Goal: Book appointment/travel/reservation

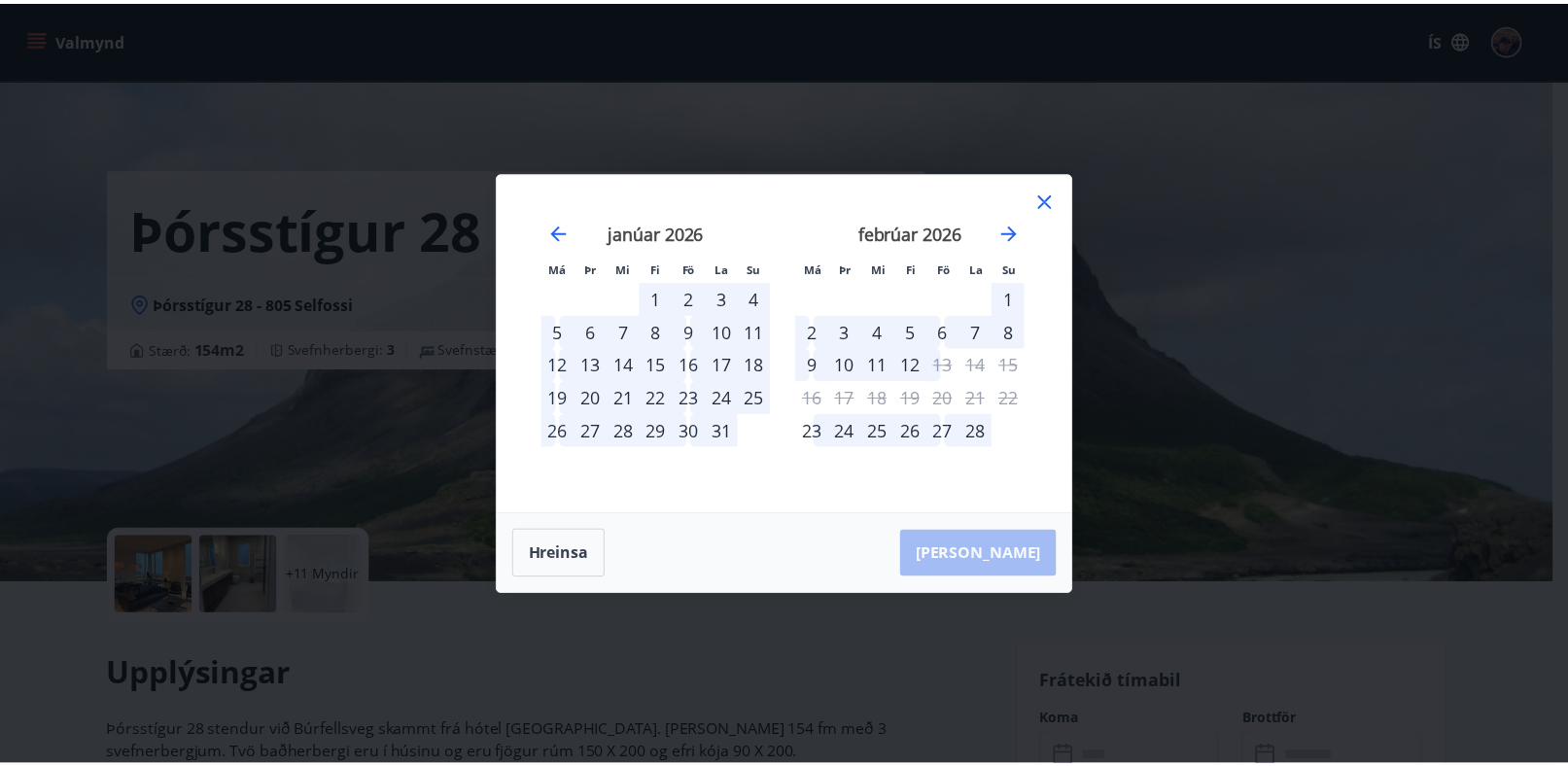
scroll to position [292, 0]
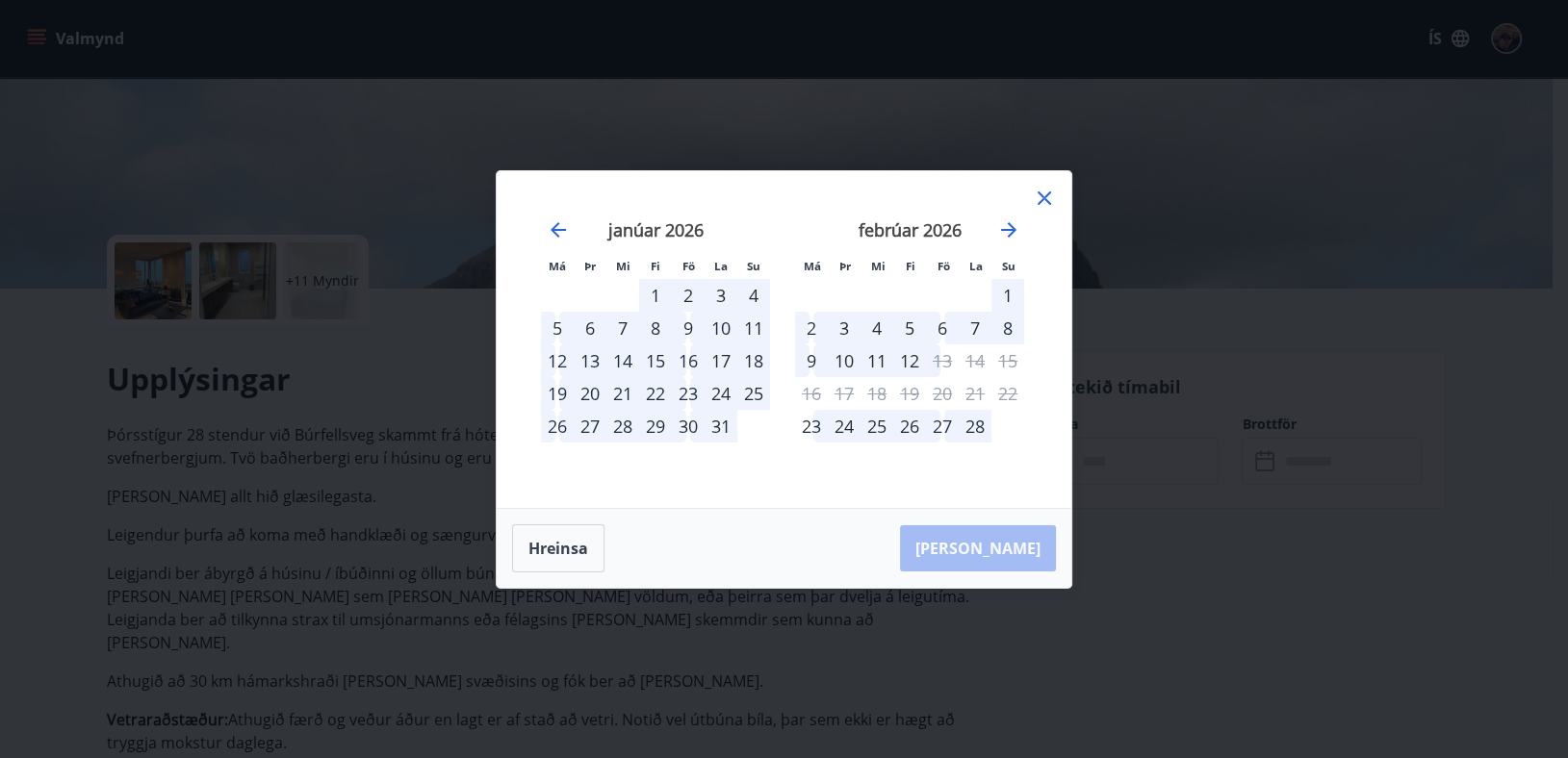
click at [1050, 201] on icon at bounding box center [1044, 199] width 24 height 24
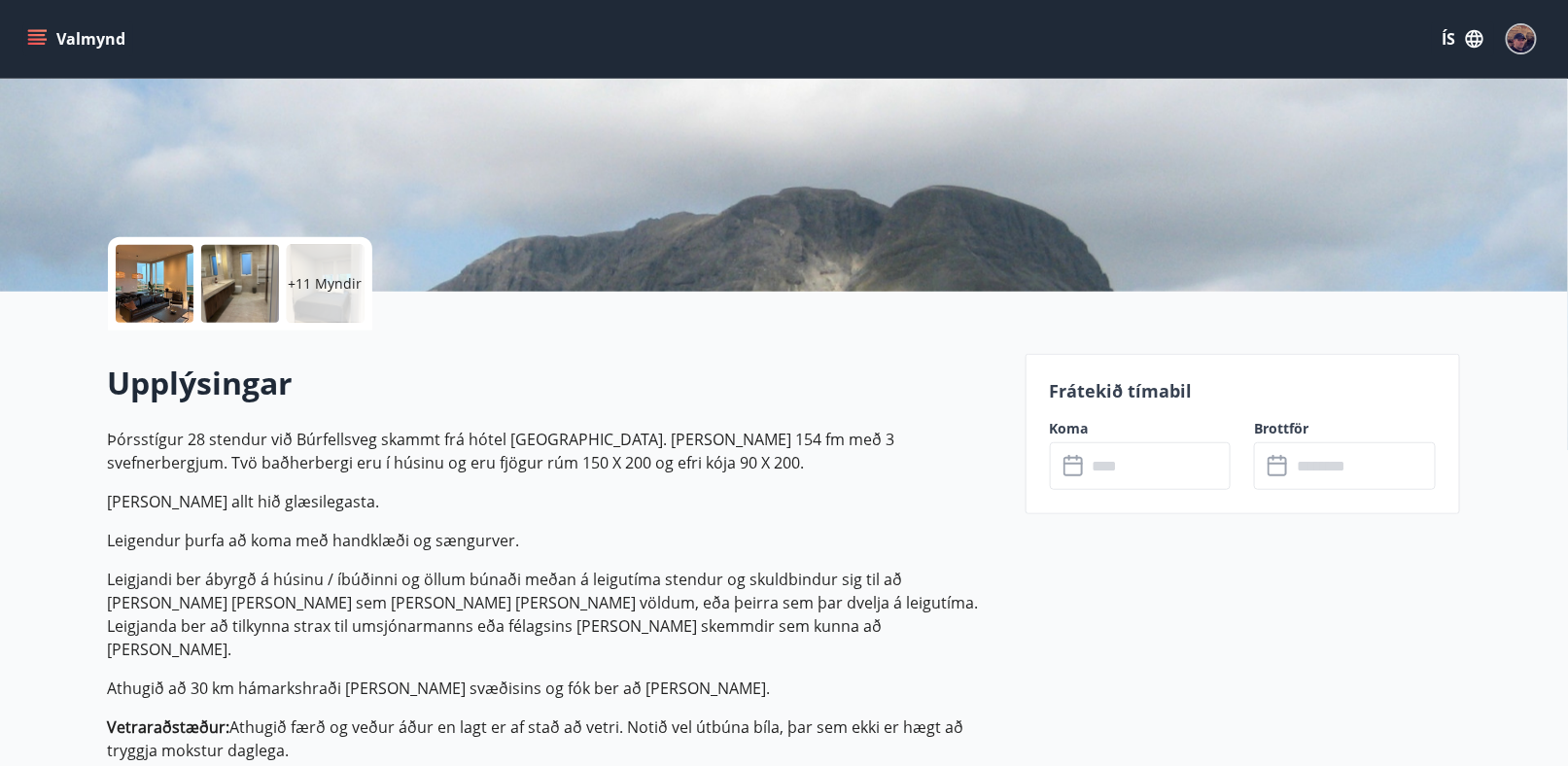
click at [44, 36] on icon "menu" at bounding box center [38, 39] width 20 height 20
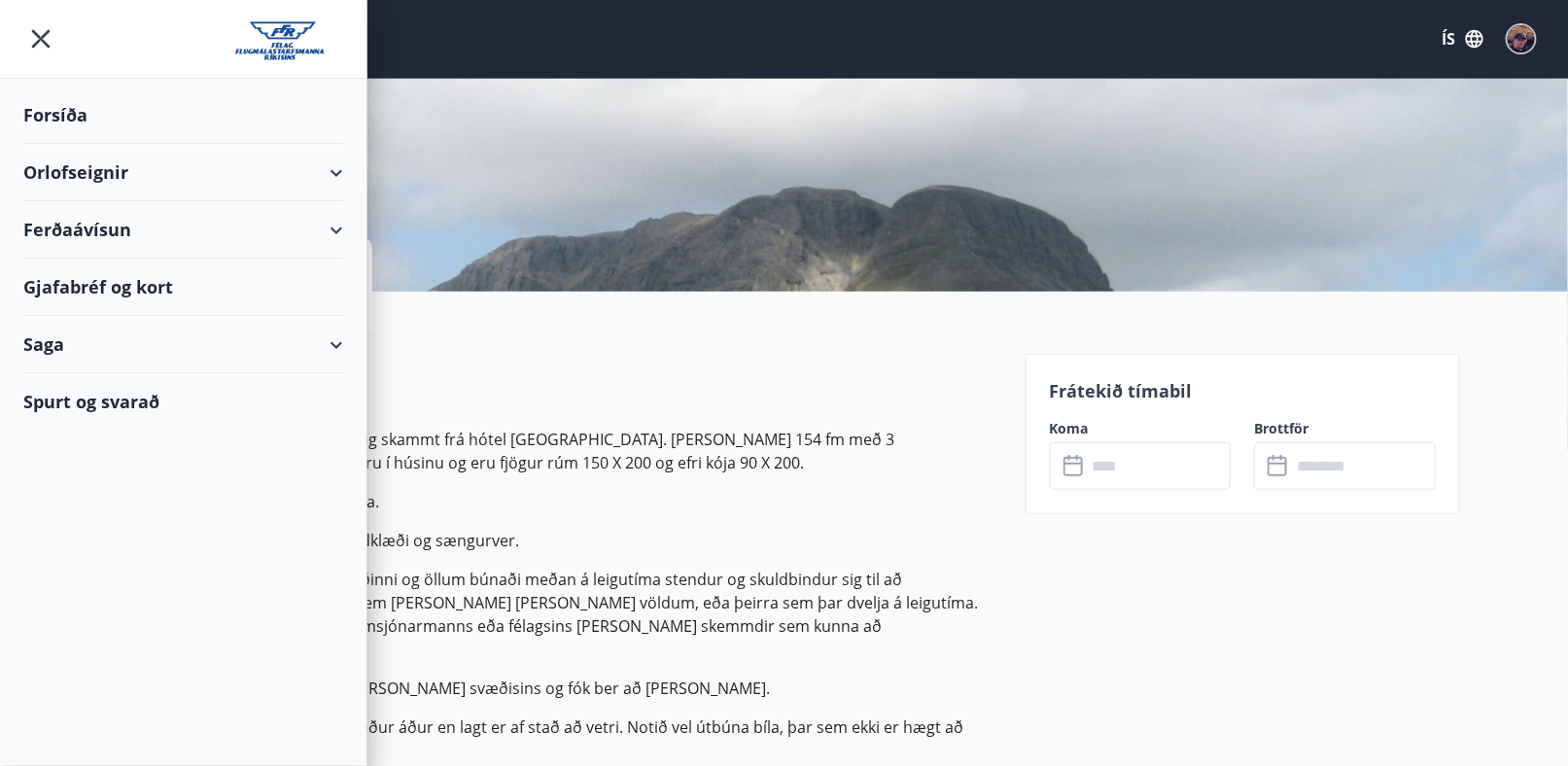
click at [64, 168] on div "Orlofseignir" at bounding box center [183, 172] width 320 height 57
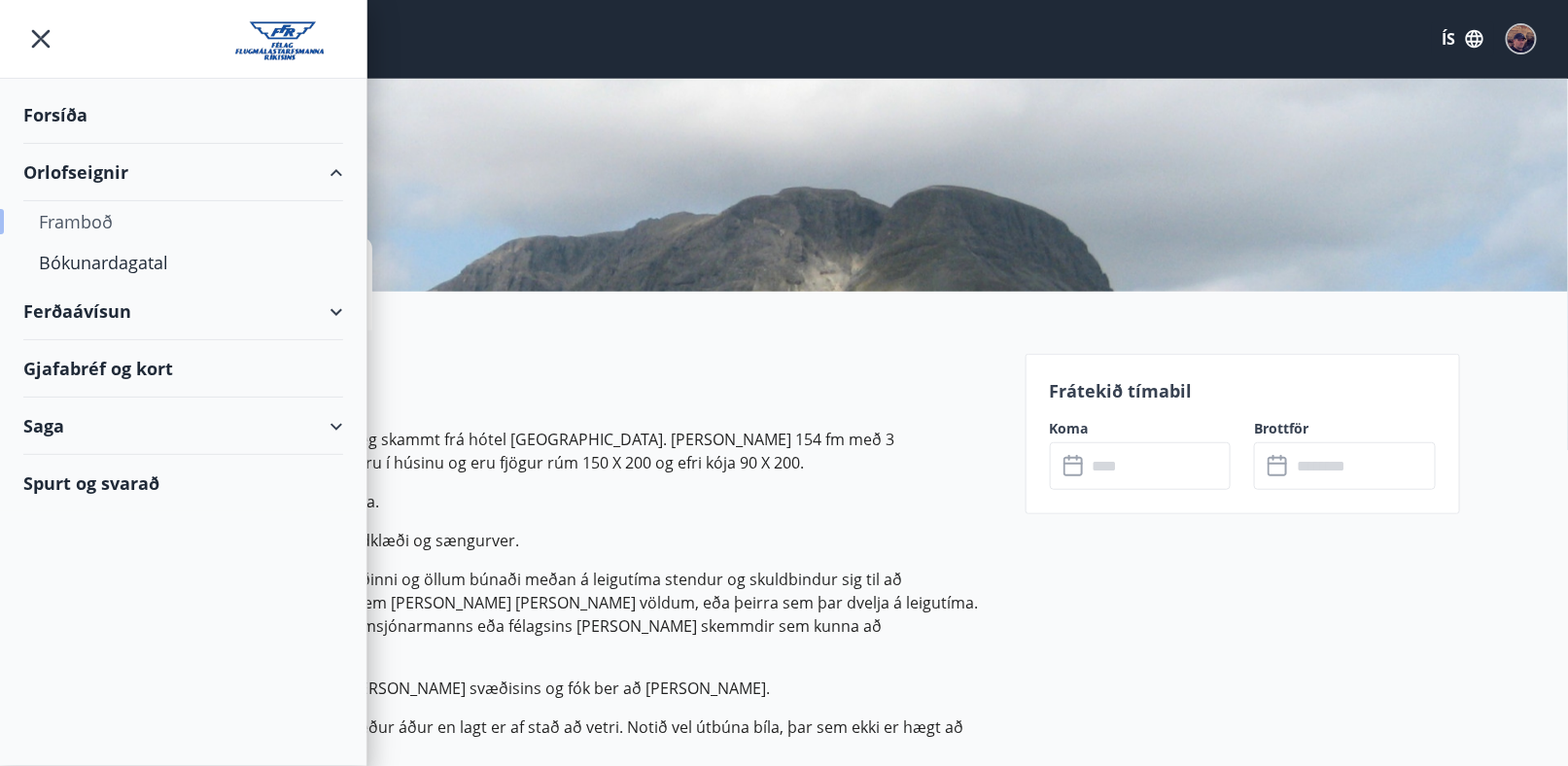
click at [64, 220] on div "Framboð" at bounding box center [183, 221] width 289 height 41
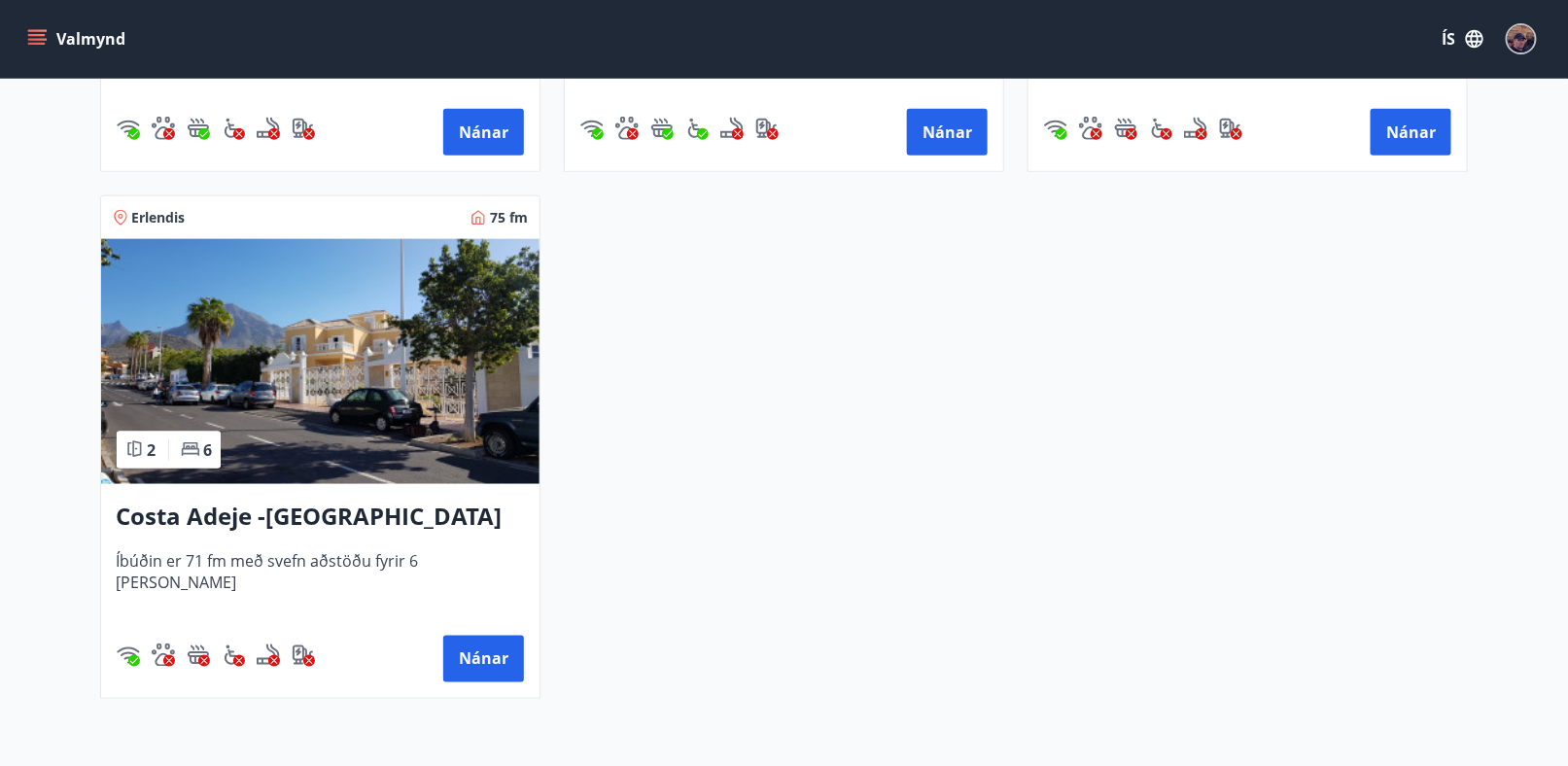
click at [277, 522] on h3 "Costa Adeje -[GEOGRAPHIC_DATA]" at bounding box center [321, 517] width 408 height 35
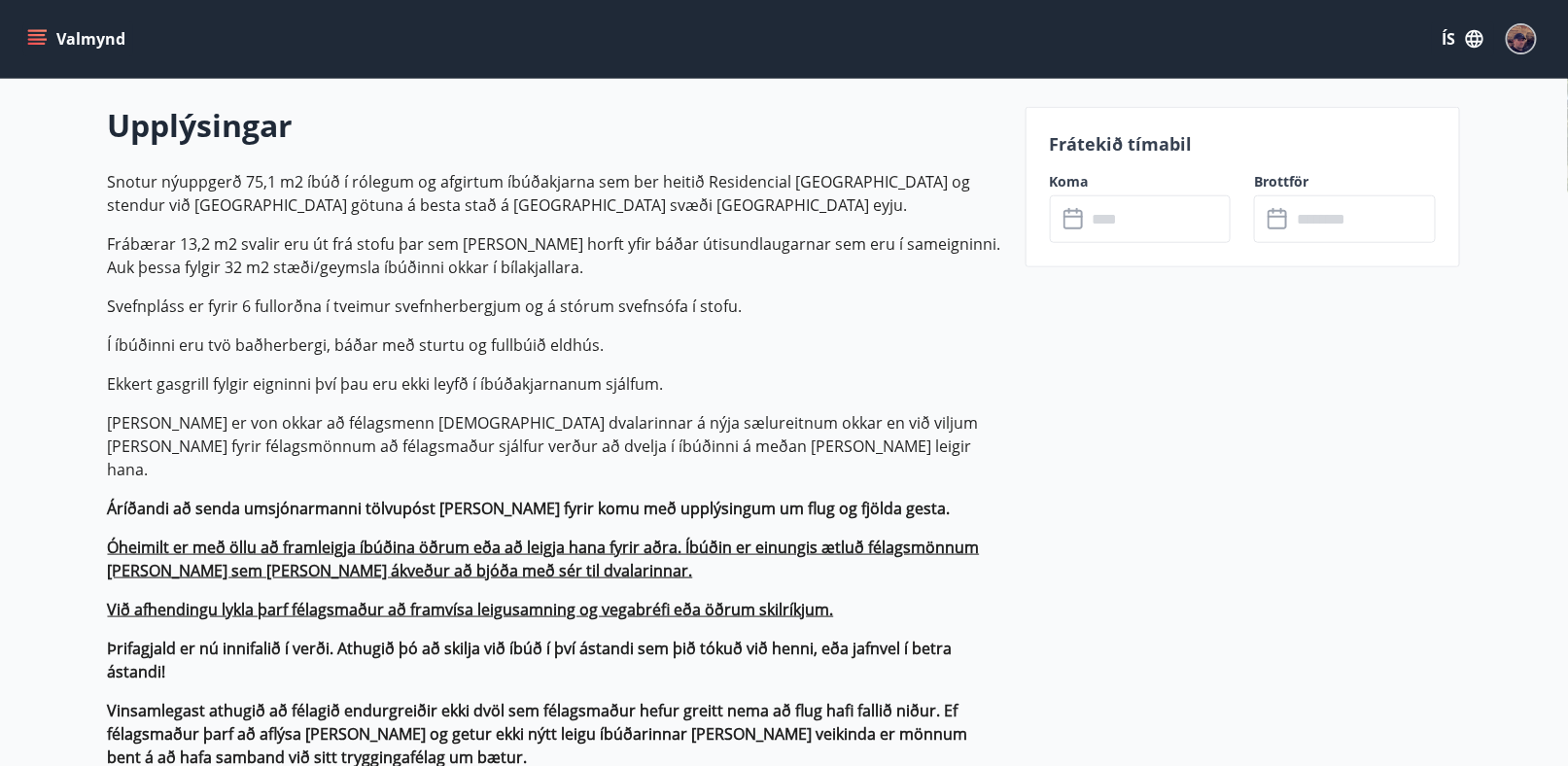
scroll to position [584, 0]
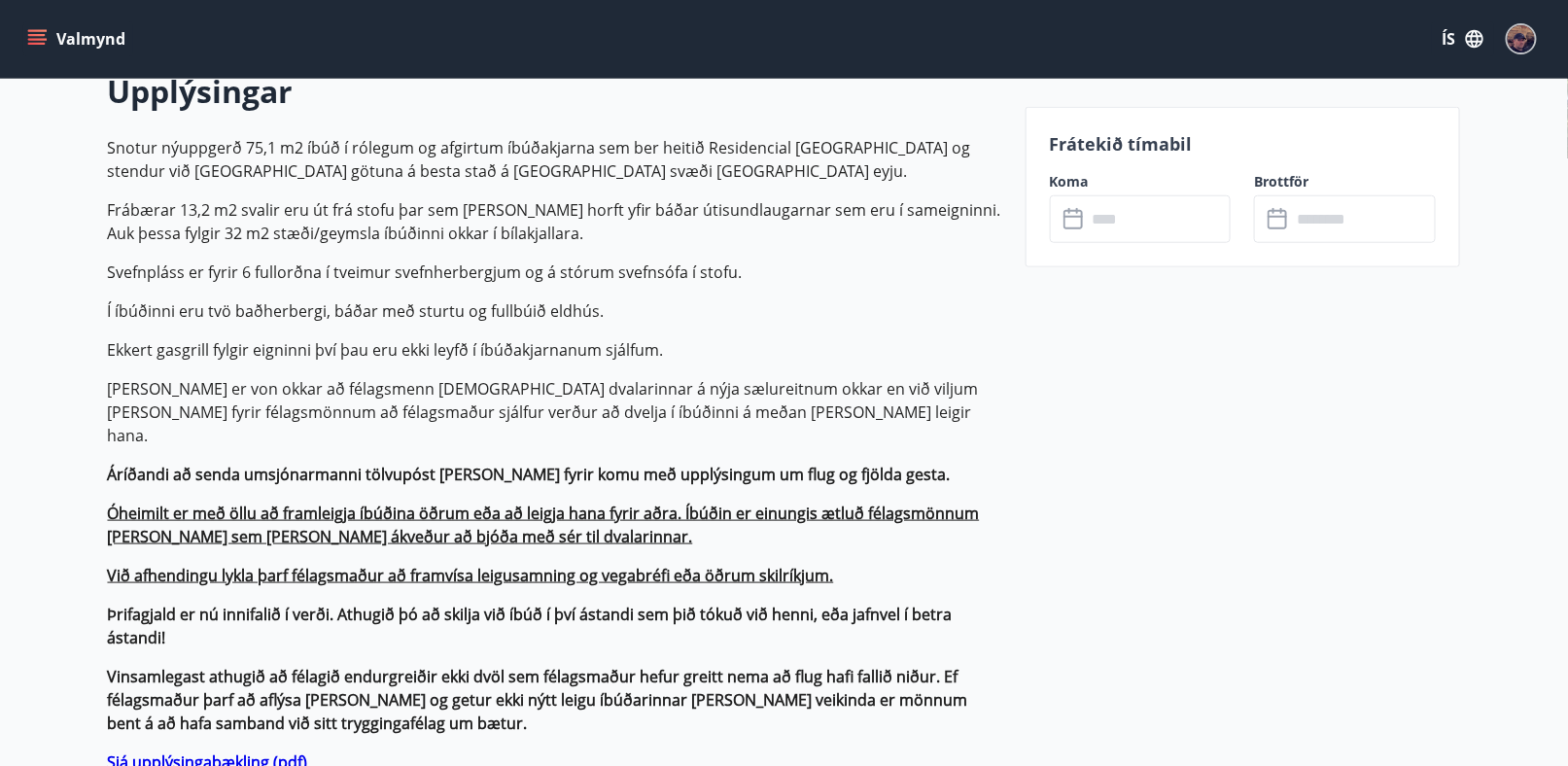
click at [1140, 223] on input "text" at bounding box center [1158, 219] width 144 height 48
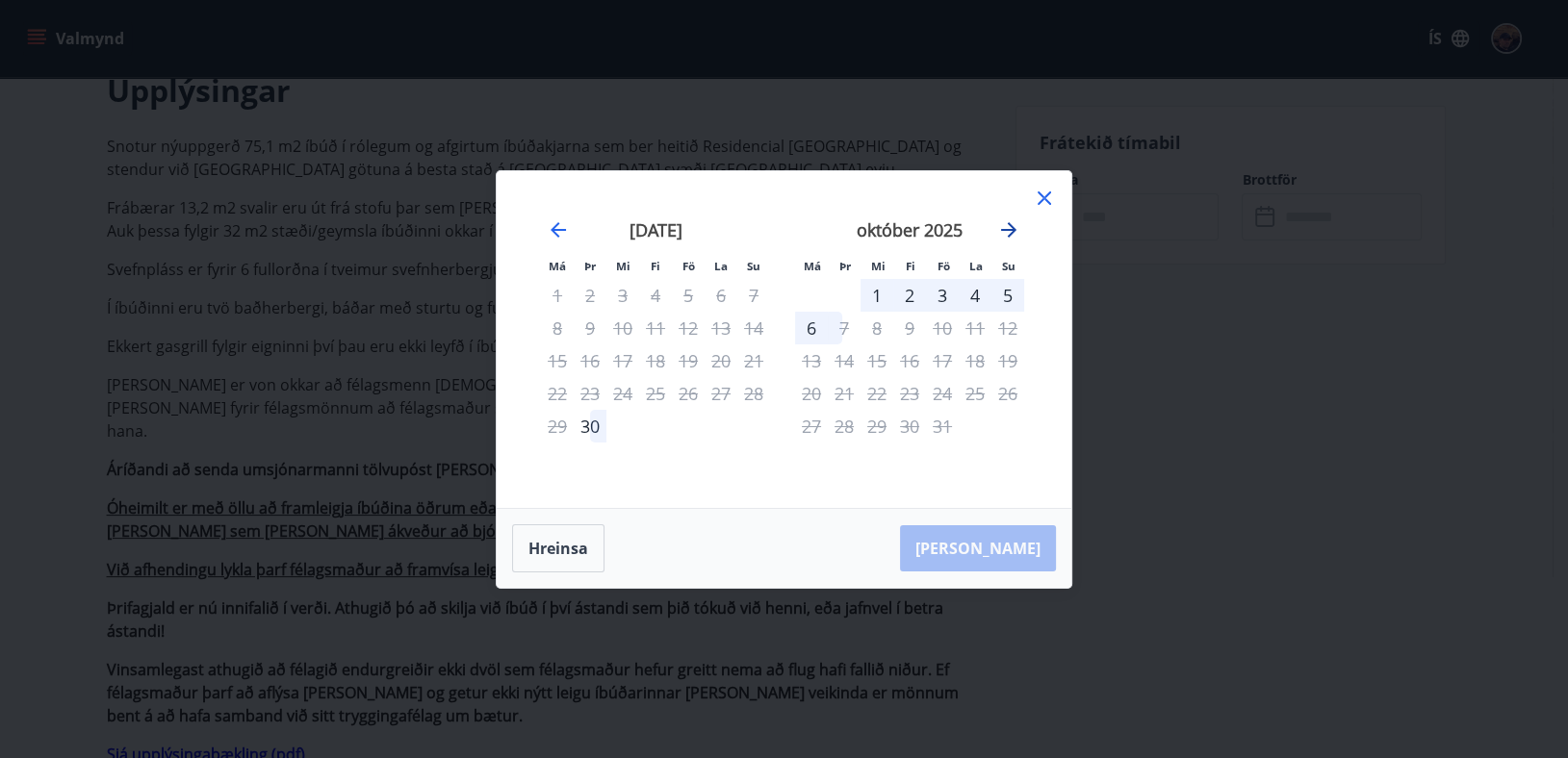
click at [1006, 231] on icon "Move forward to switch to the next month." at bounding box center [1009, 230] width 24 height 24
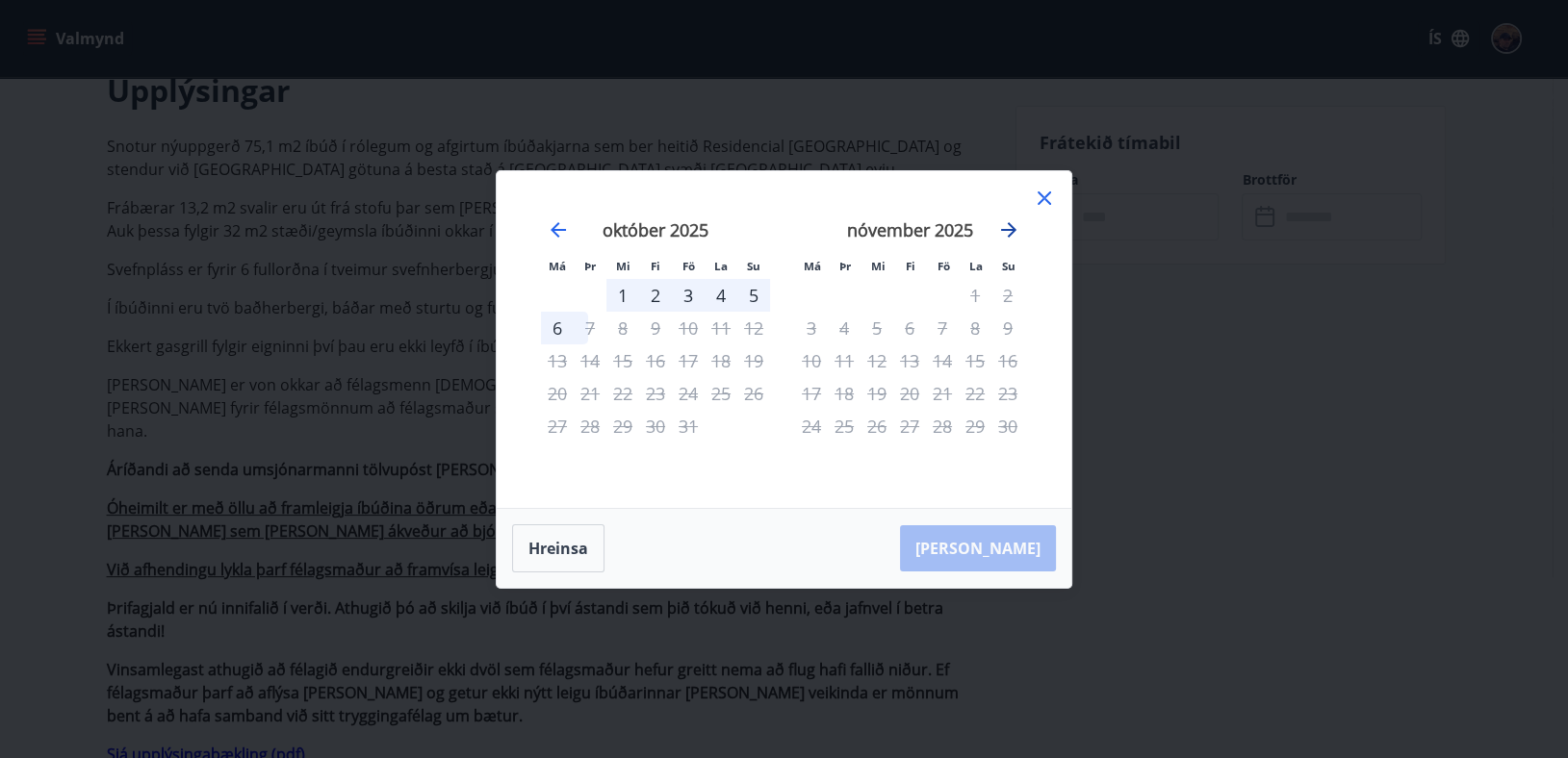
click at [1006, 231] on icon "Move forward to switch to the next month." at bounding box center [1009, 230] width 24 height 24
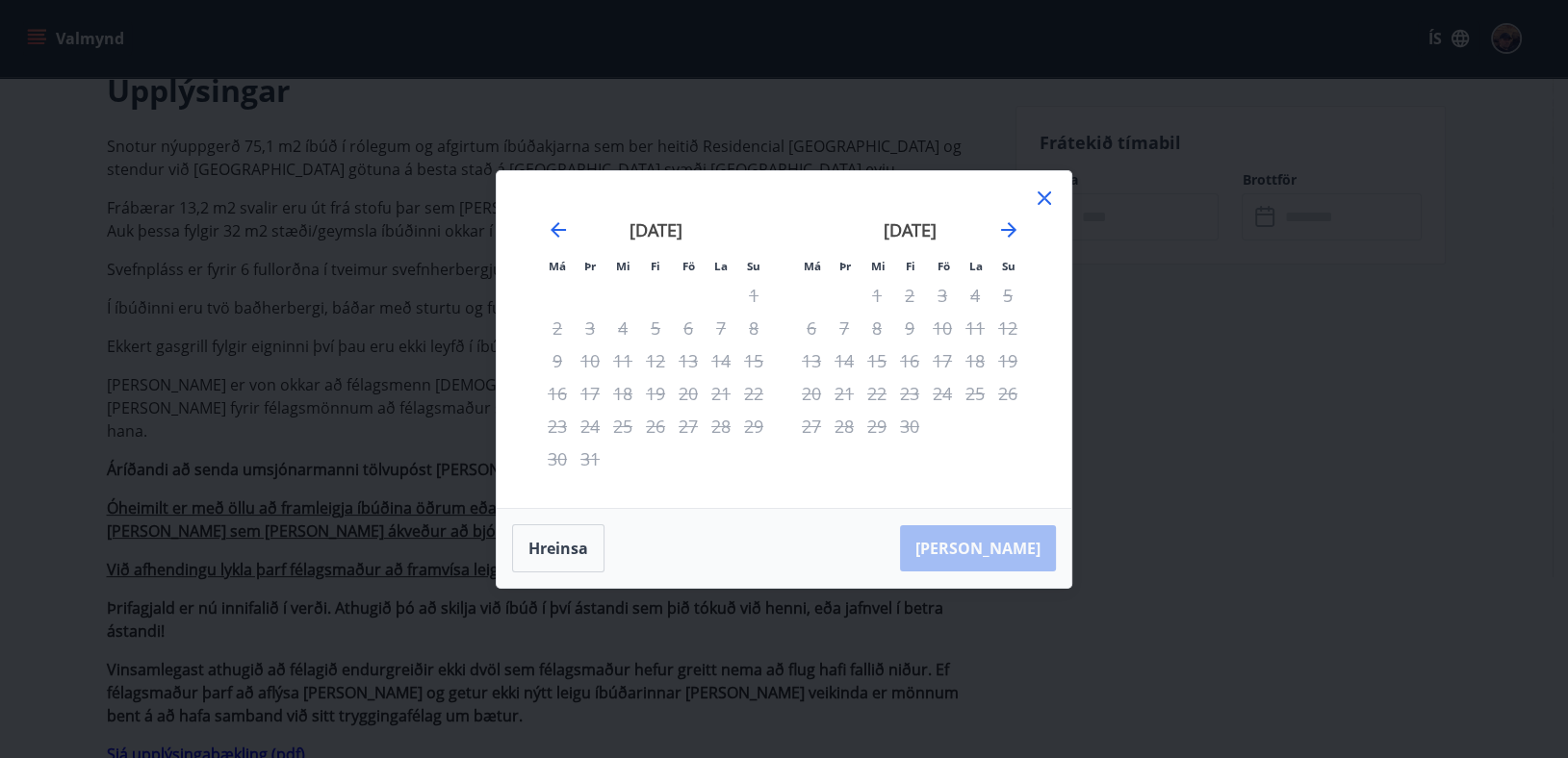
click at [1045, 198] on icon at bounding box center [1044, 199] width 14 height 14
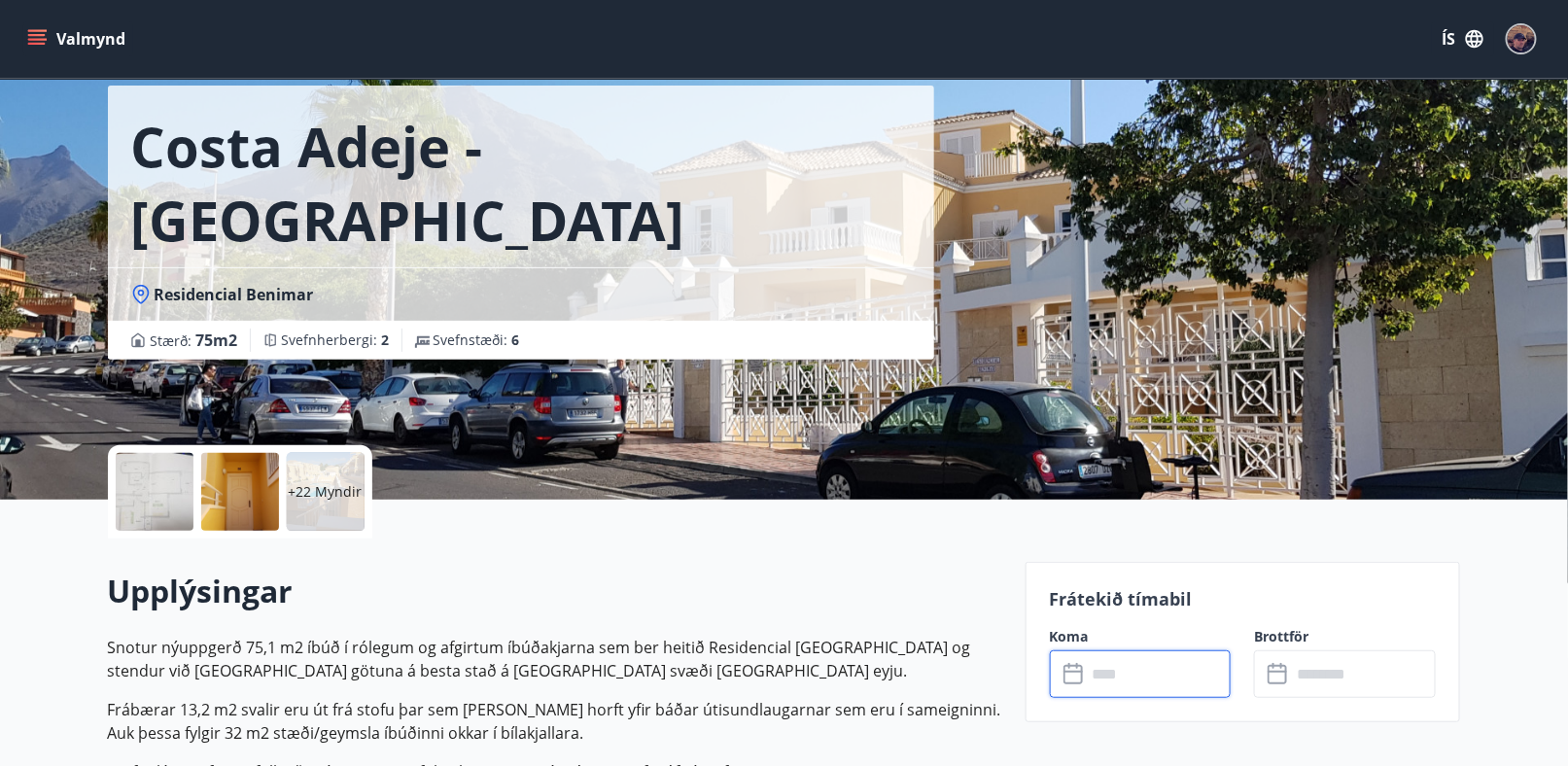
scroll to position [0, 0]
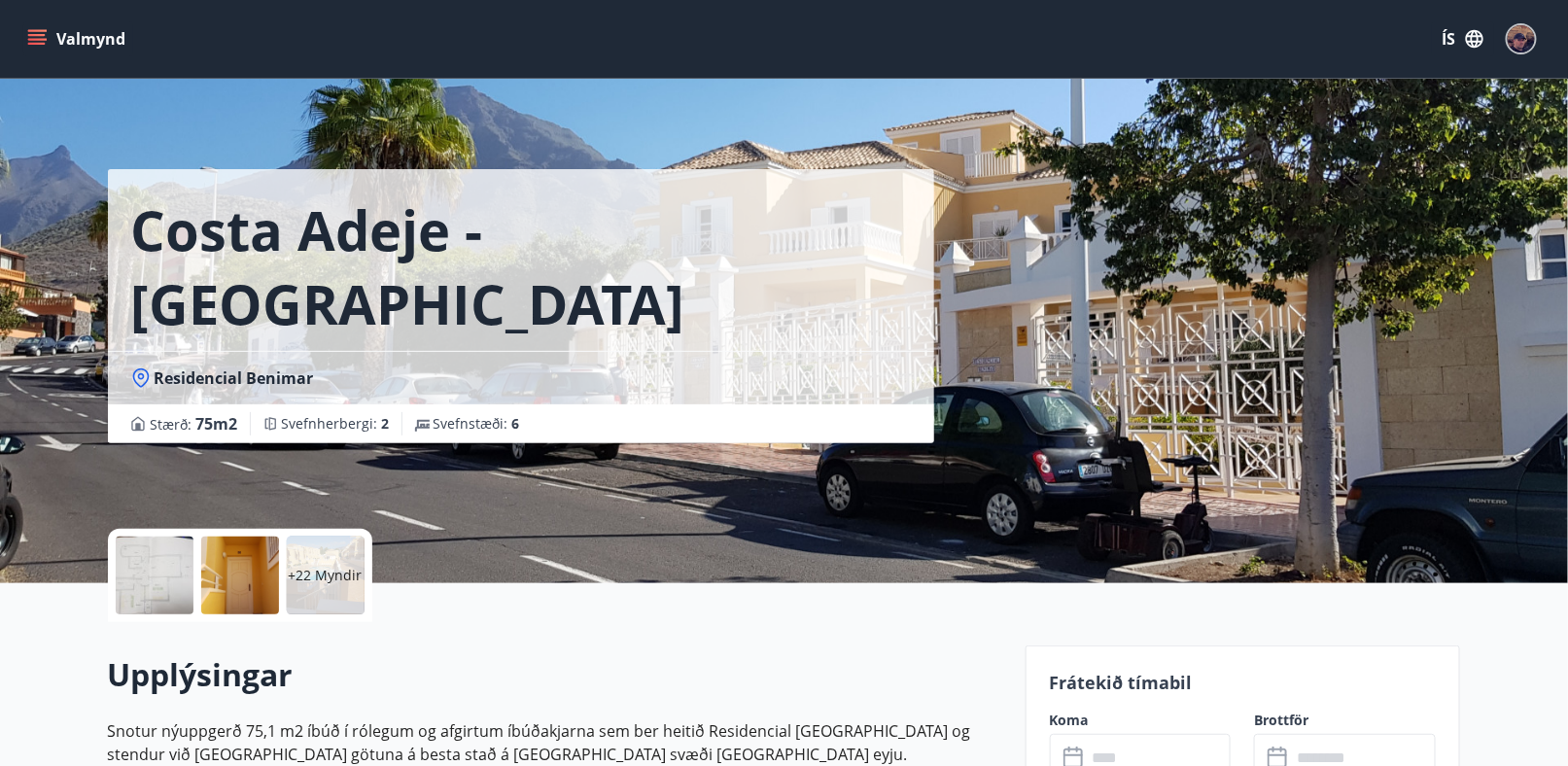
click at [34, 32] on icon "menu" at bounding box center [38, 39] width 20 height 20
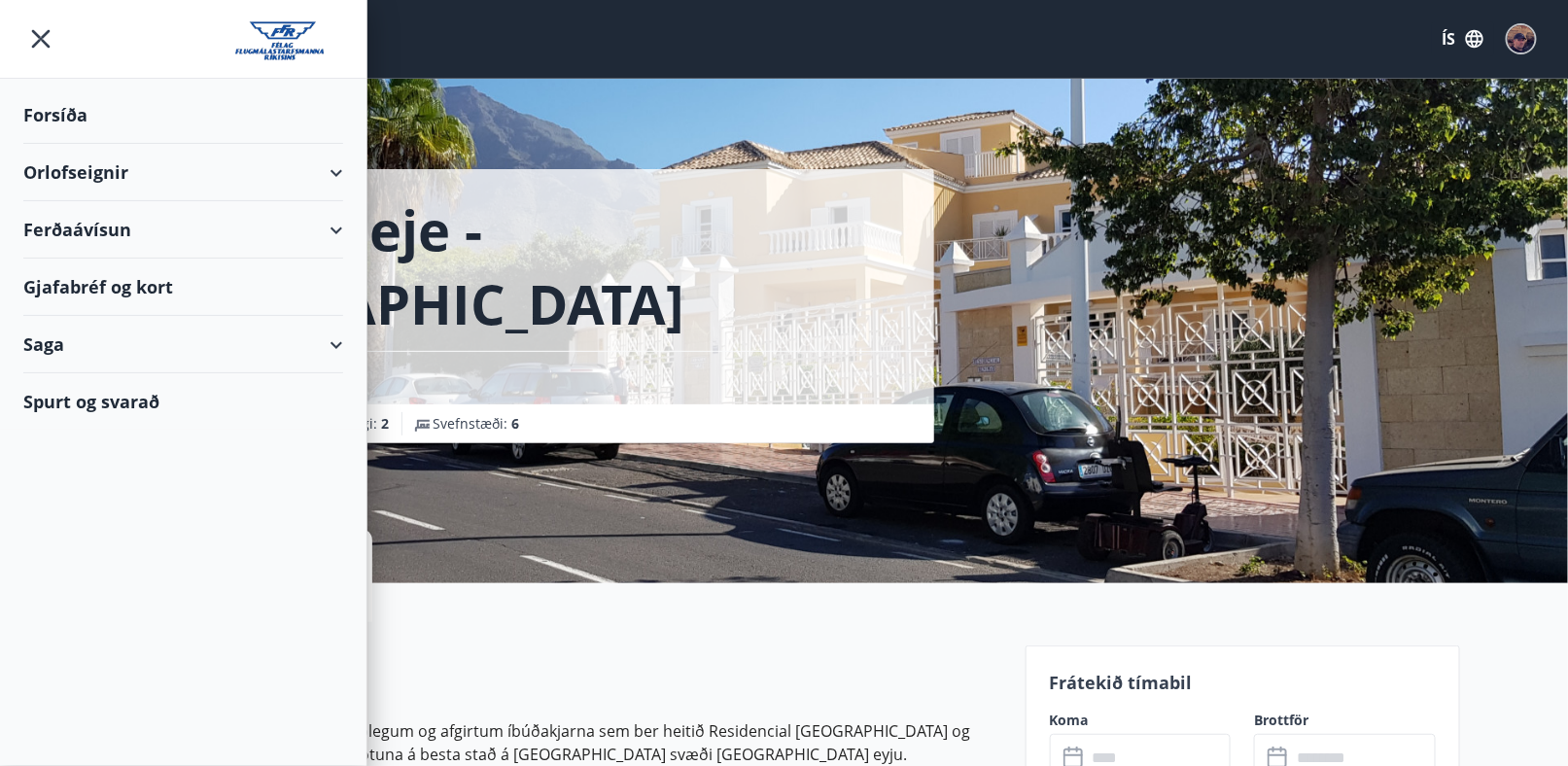
click at [75, 174] on div "Orlofseignir" at bounding box center [183, 172] width 320 height 57
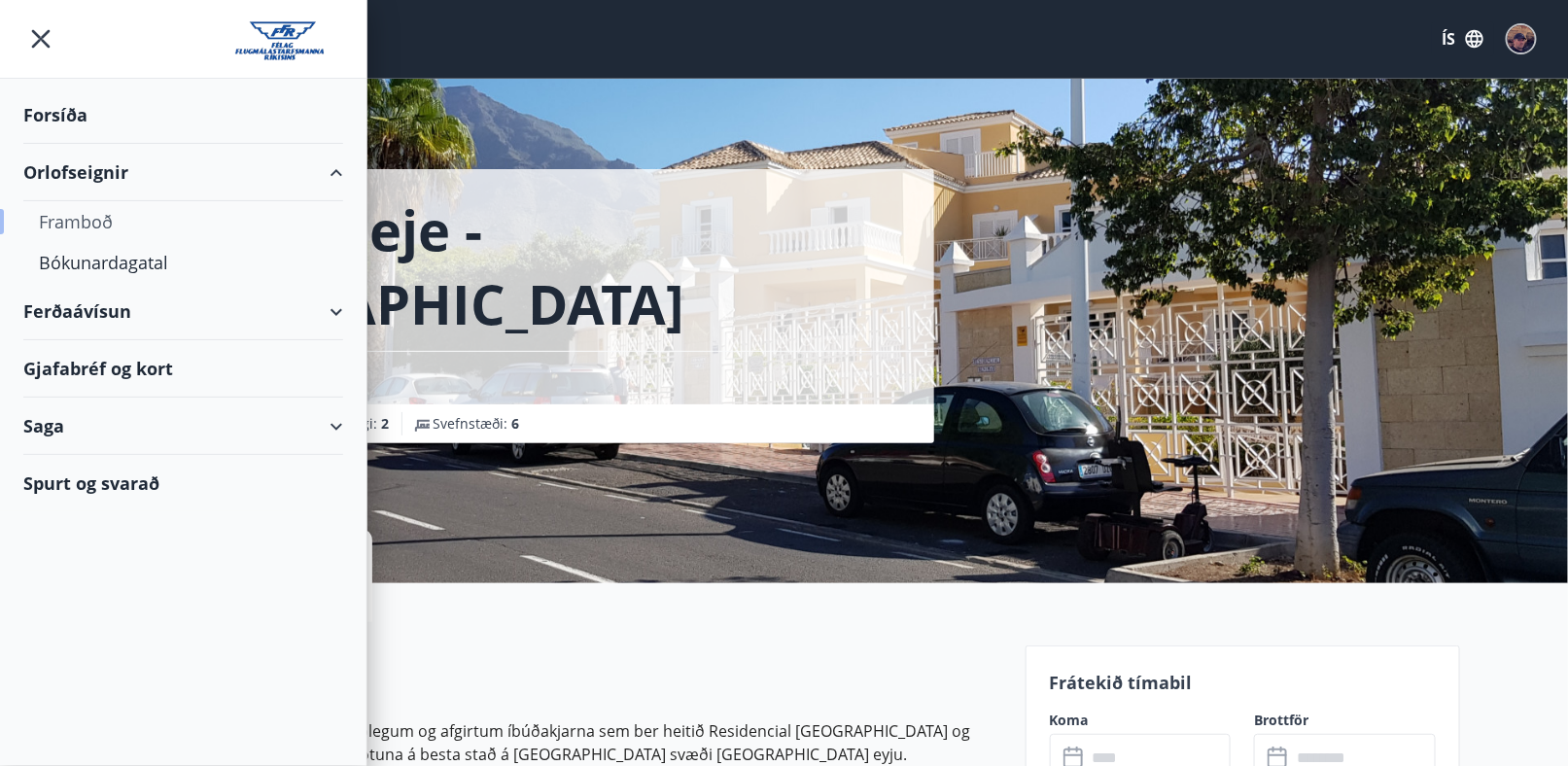
click at [75, 219] on div "Framboð" at bounding box center [183, 221] width 289 height 41
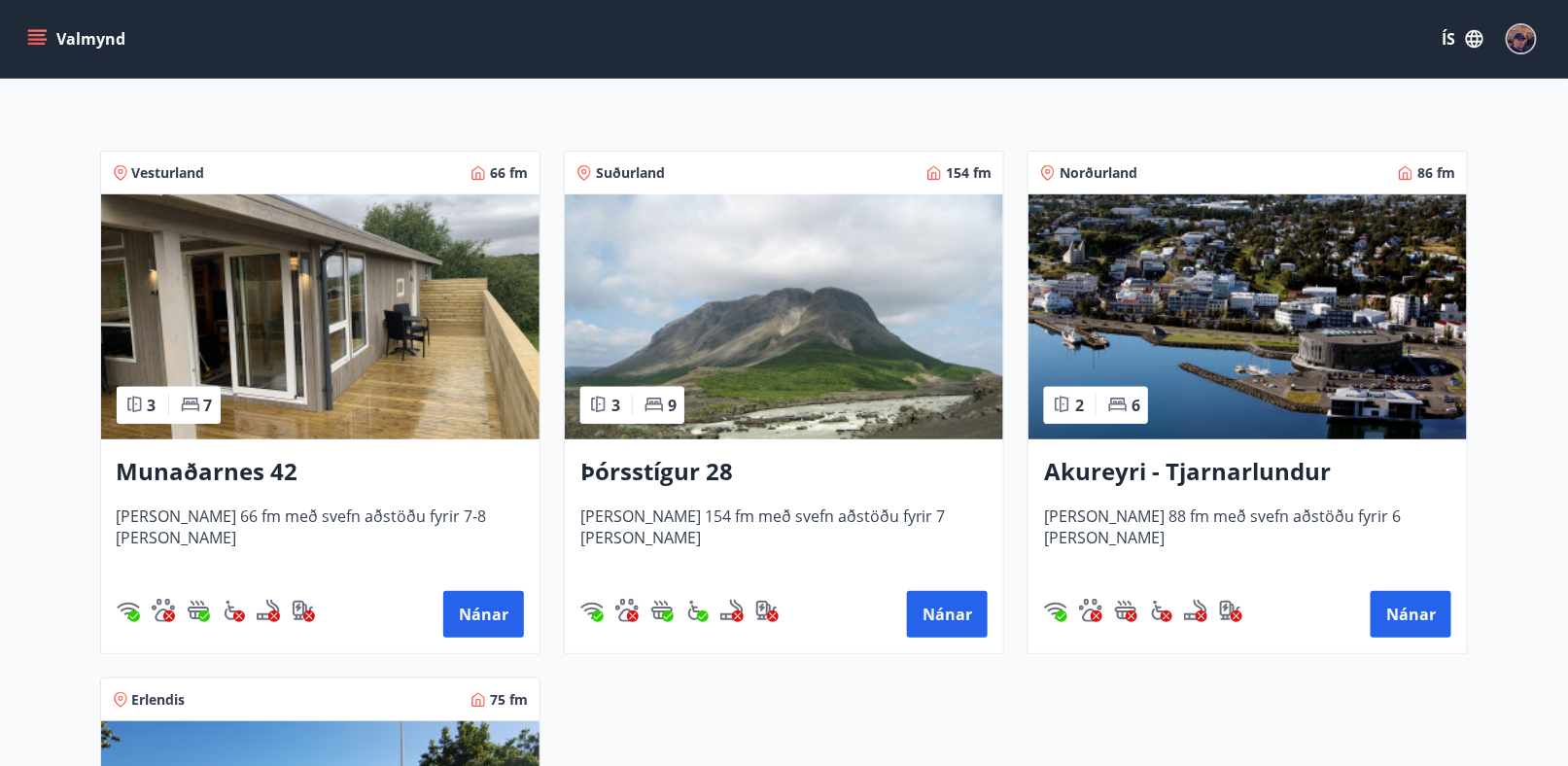
scroll to position [389, 0]
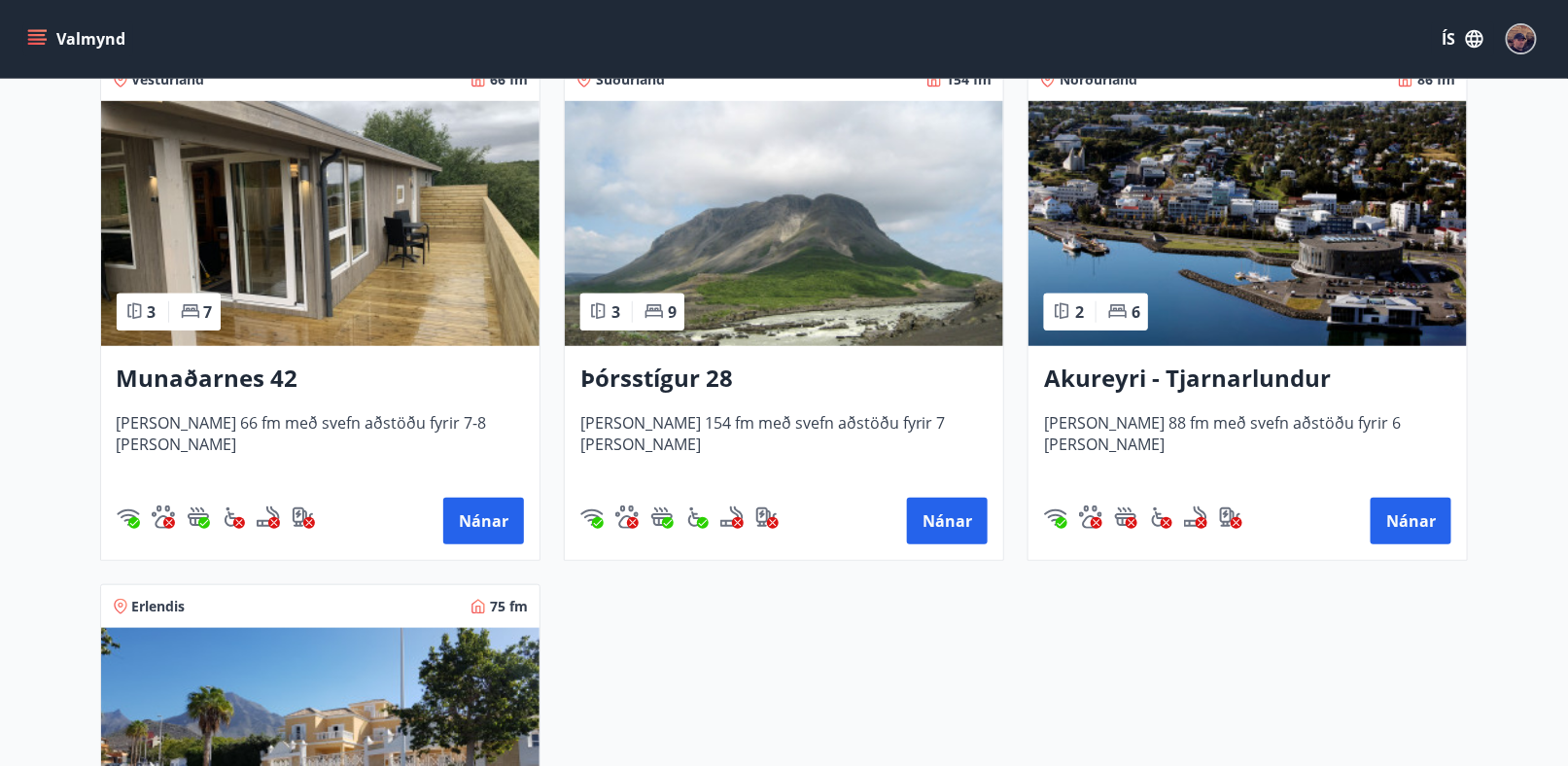
click at [341, 435] on span "[PERSON_NAME] 66 fm með svefn aðstöðu fyrir 7-8 [PERSON_NAME]" at bounding box center [321, 444] width 408 height 64
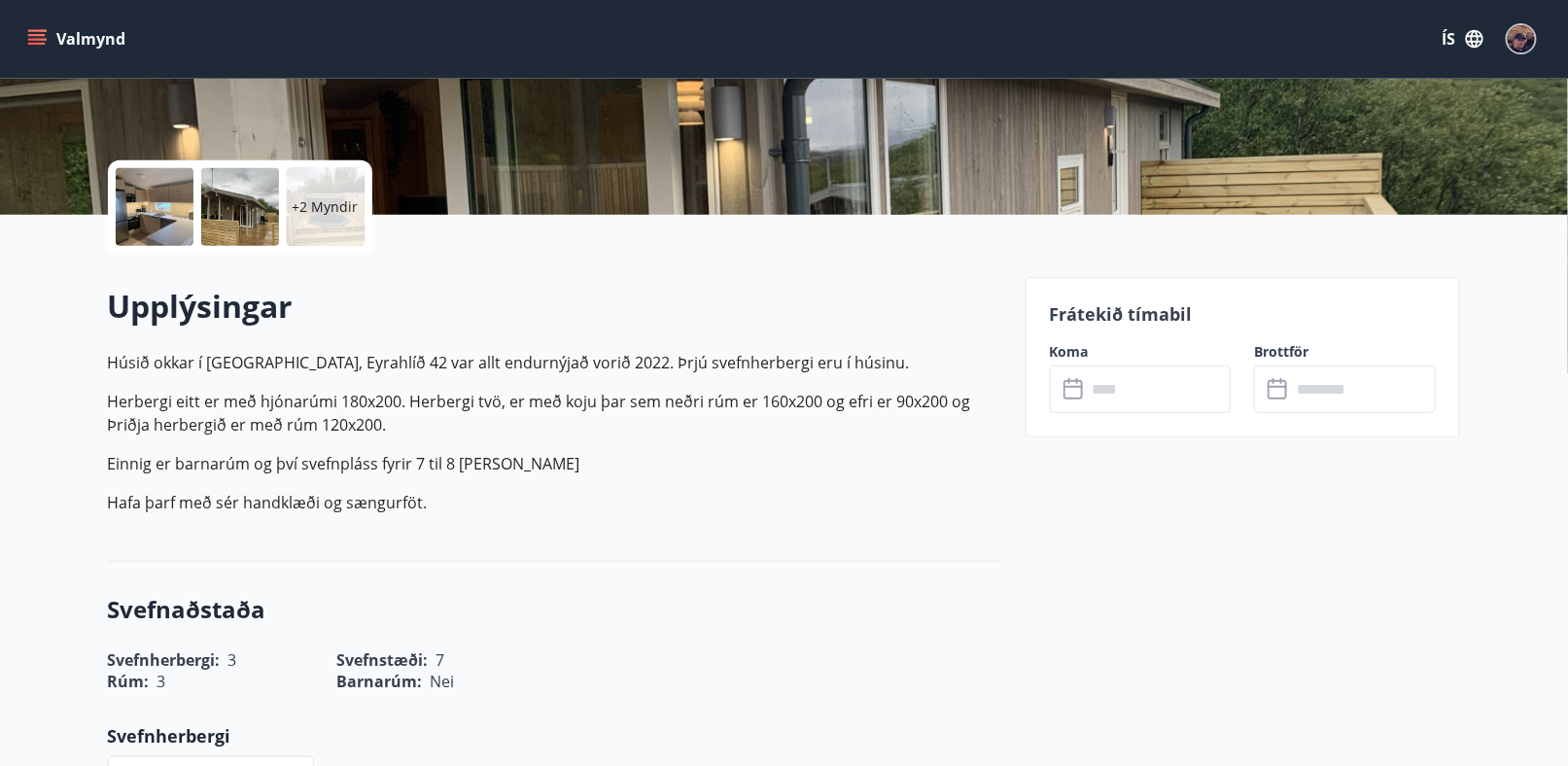
scroll to position [486, 0]
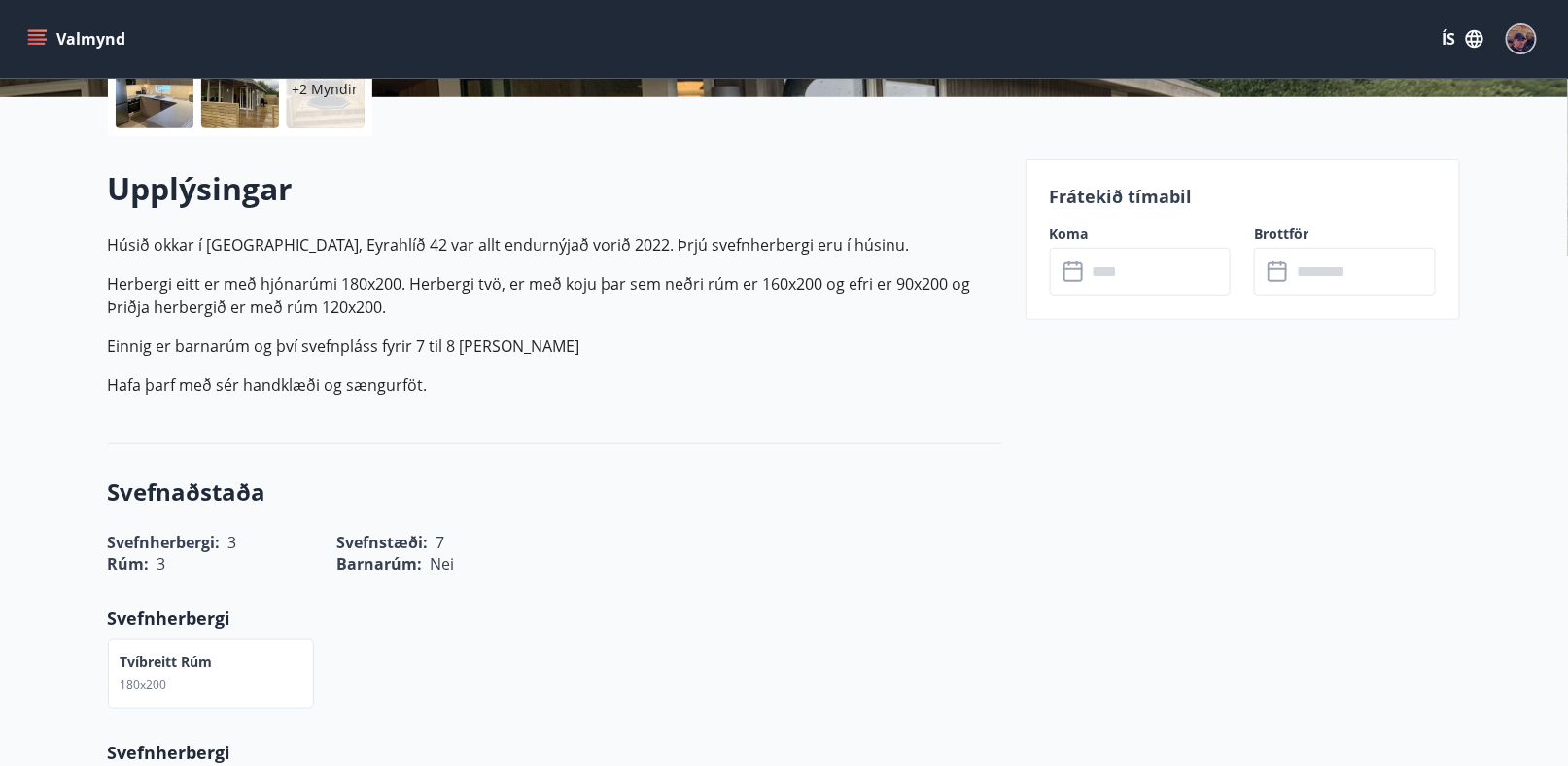
click at [1125, 271] on input "text" at bounding box center [1158, 272] width 144 height 48
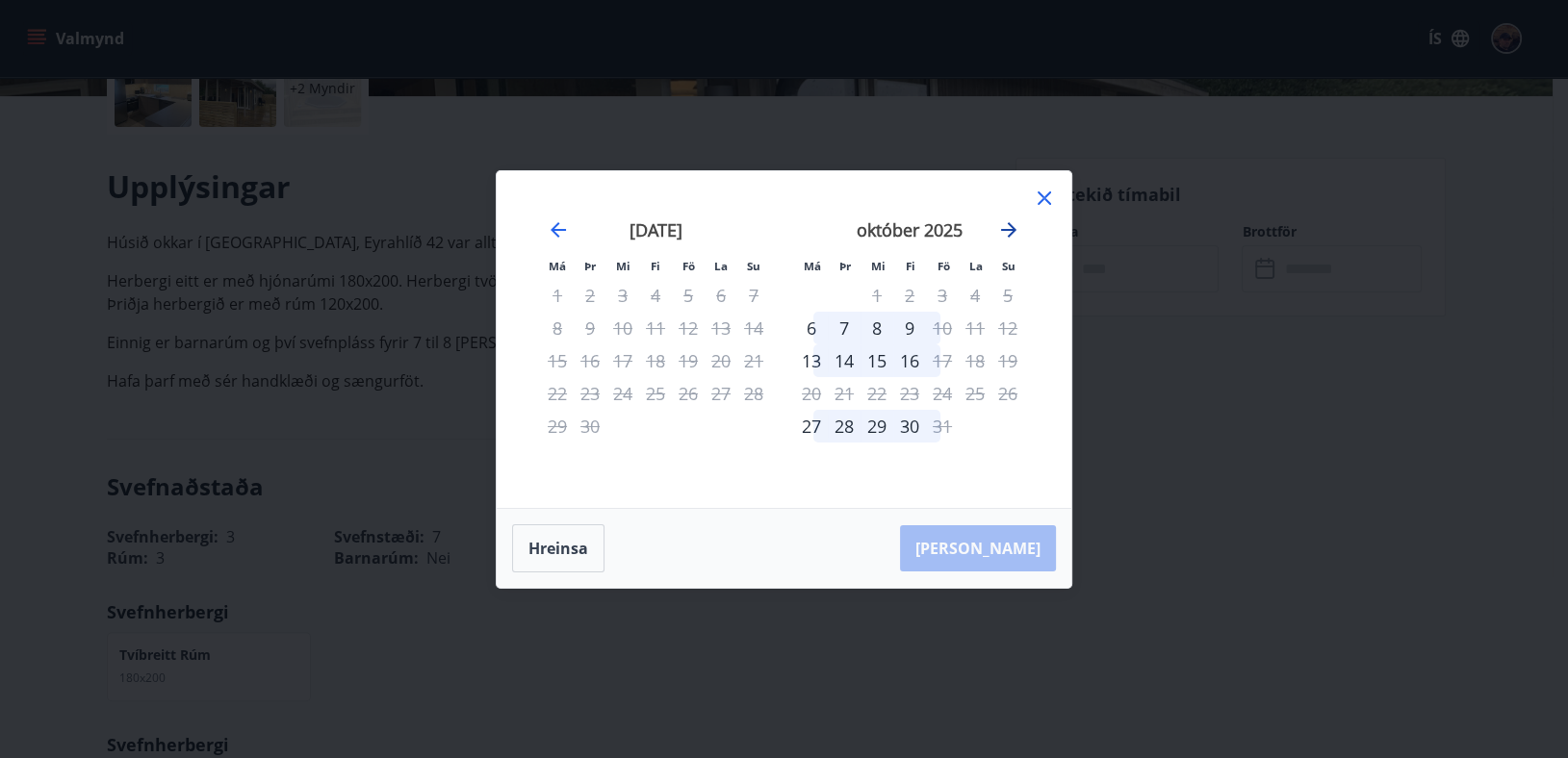
click at [1016, 229] on icon "Move forward to switch to the next month." at bounding box center [1009, 230] width 16 height 16
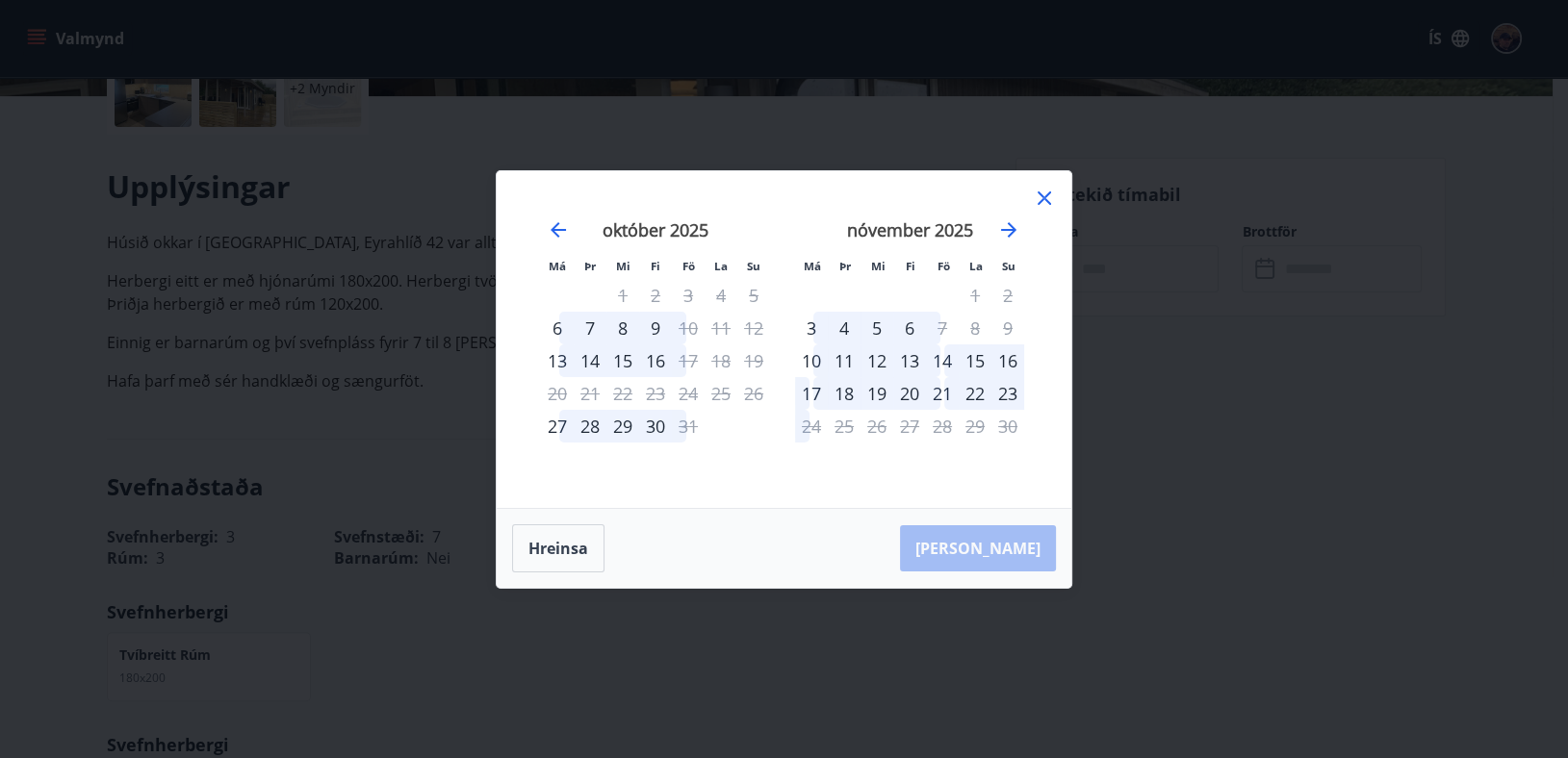
click at [1044, 199] on icon at bounding box center [1044, 199] width 24 height 24
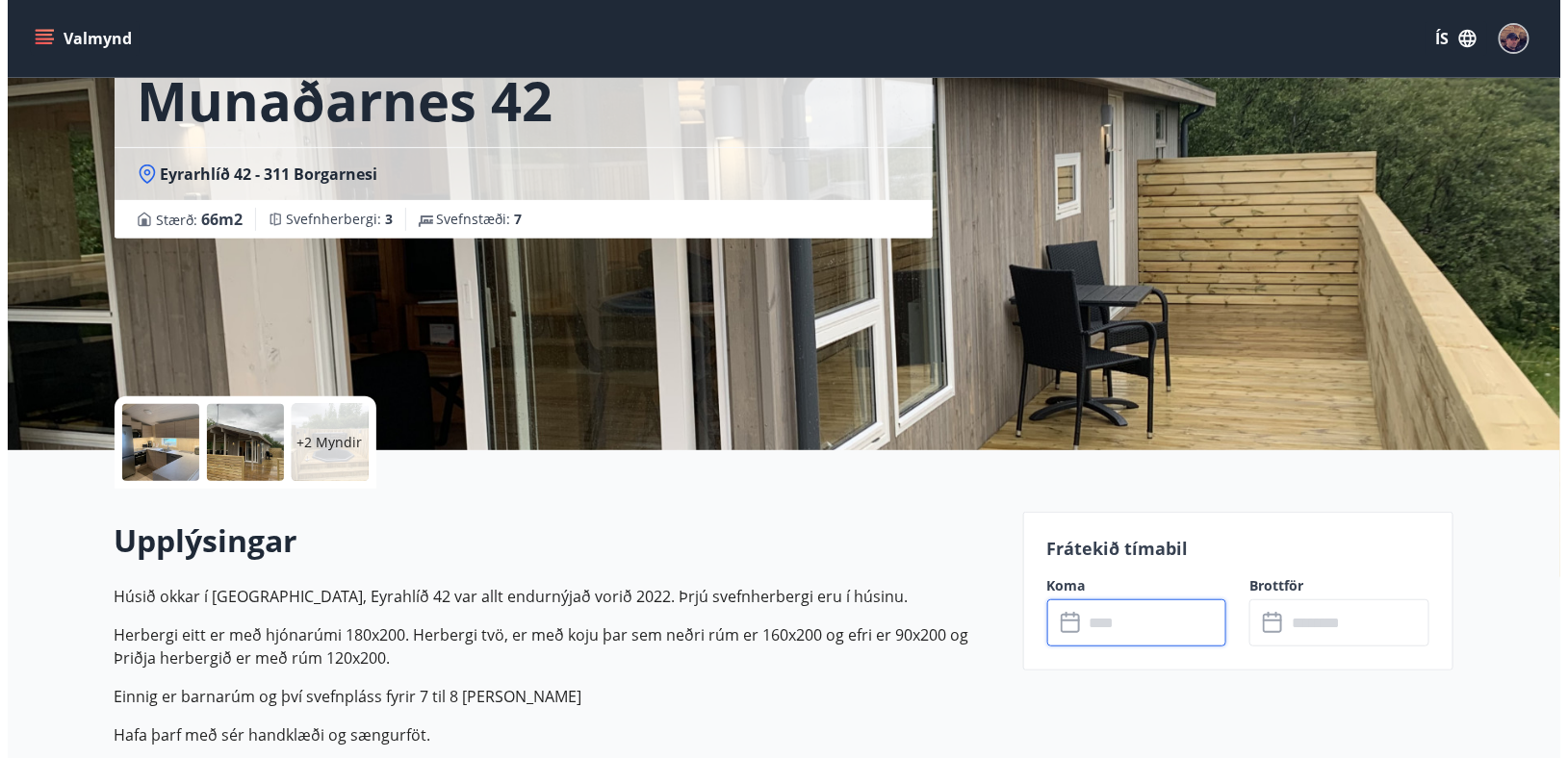
scroll to position [96, 0]
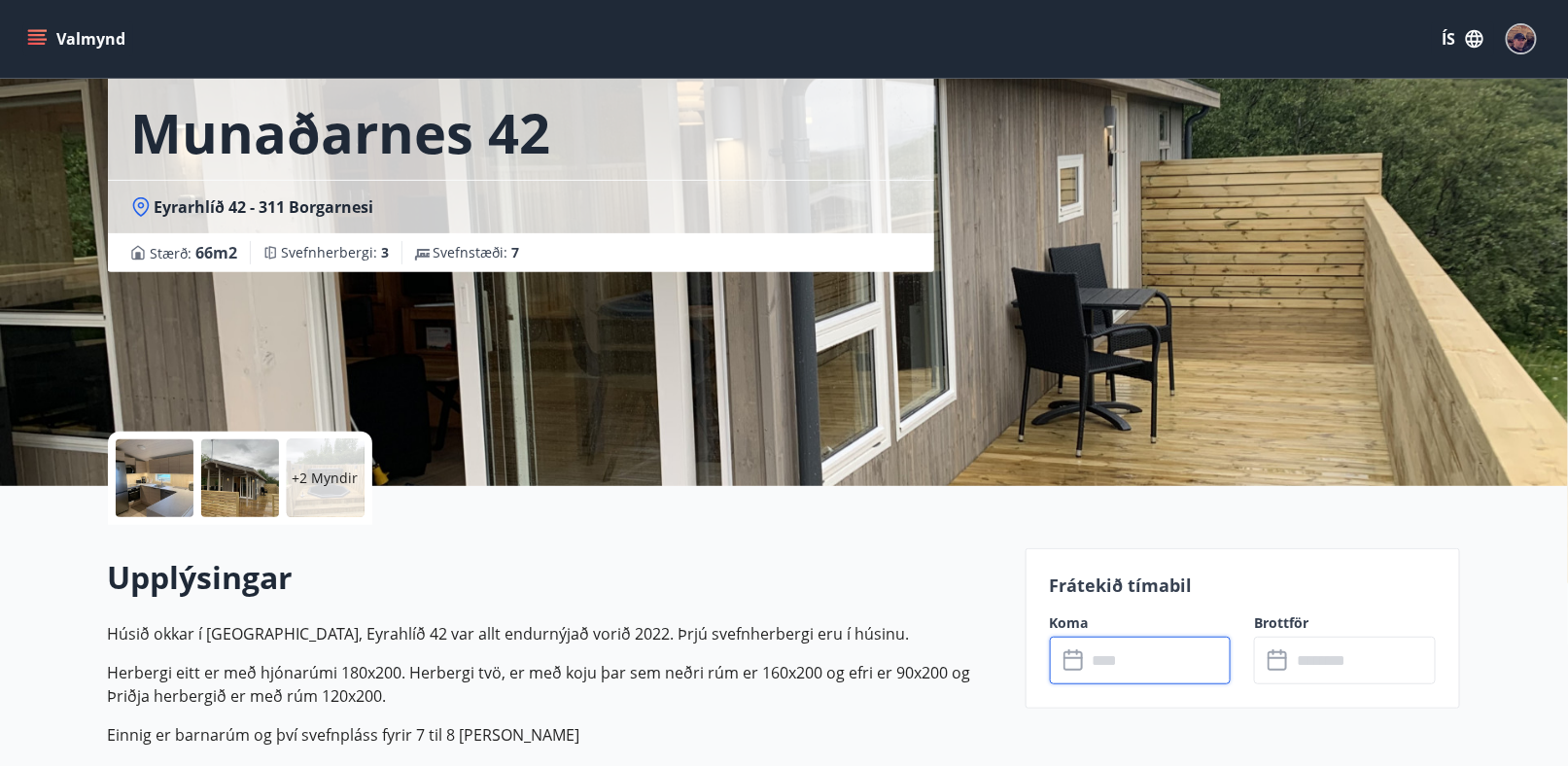
click at [167, 480] on div at bounding box center [154, 478] width 78 height 78
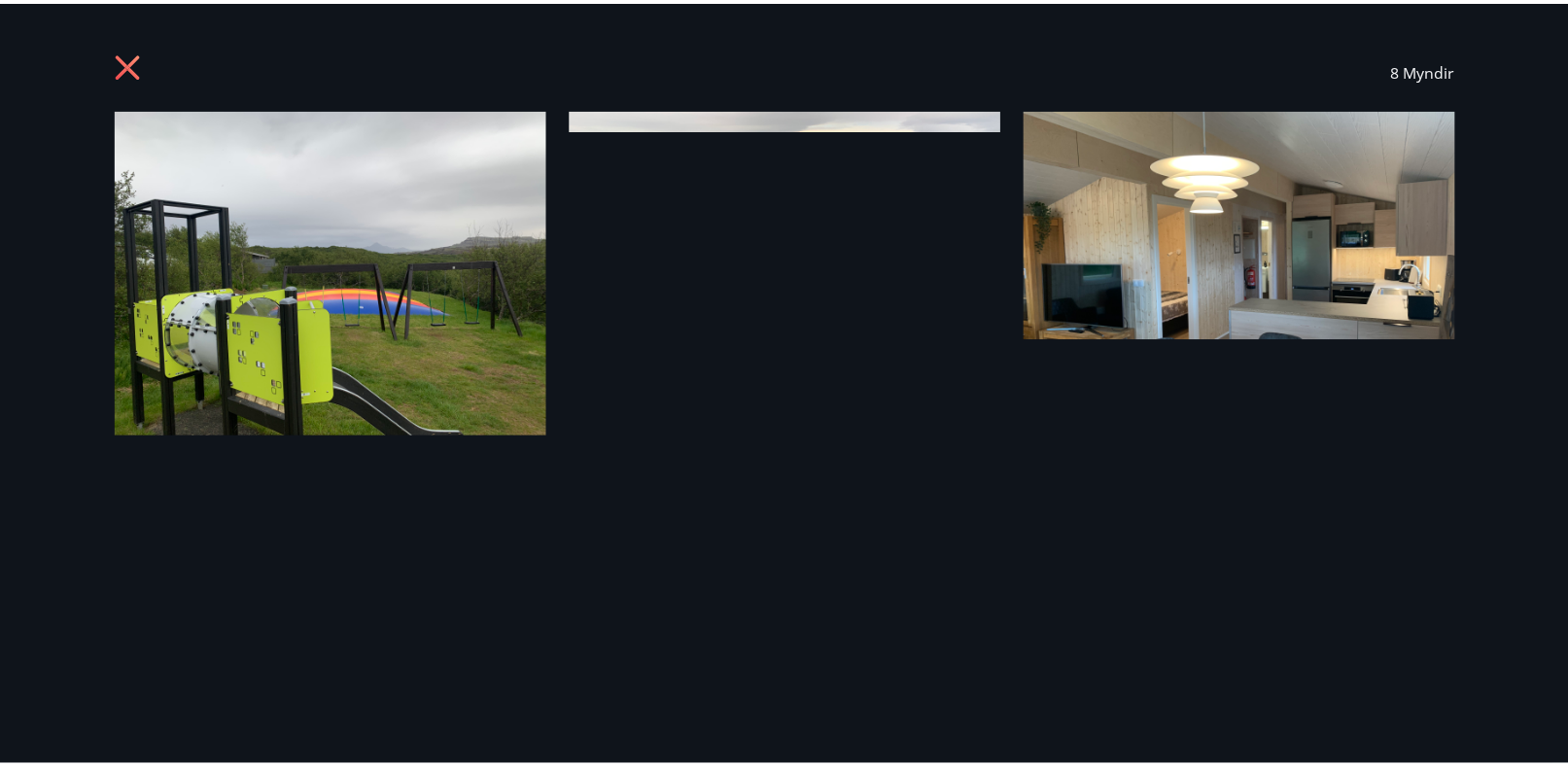
scroll to position [0, 0]
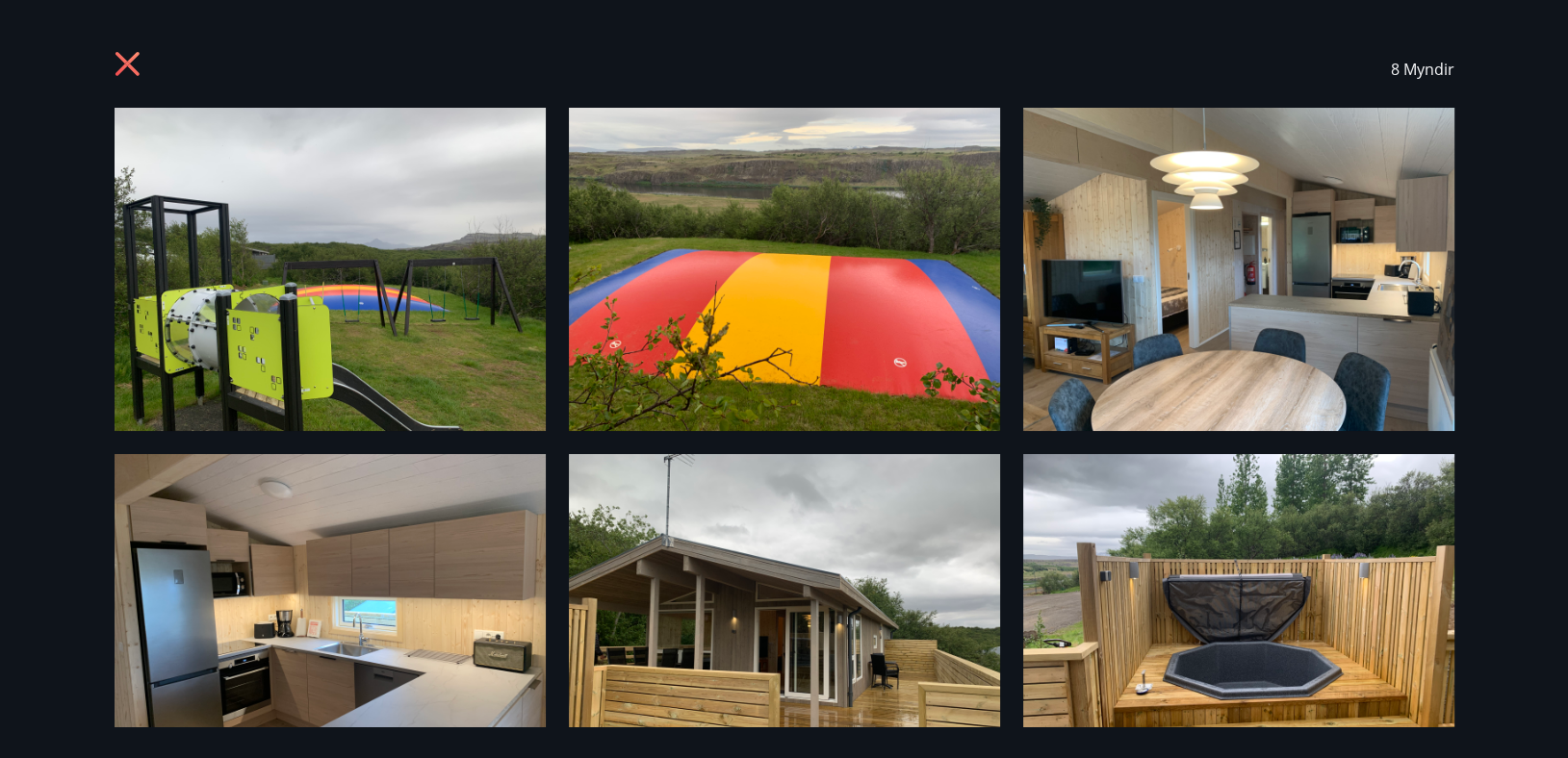
click at [125, 52] on icon at bounding box center [129, 66] width 30 height 30
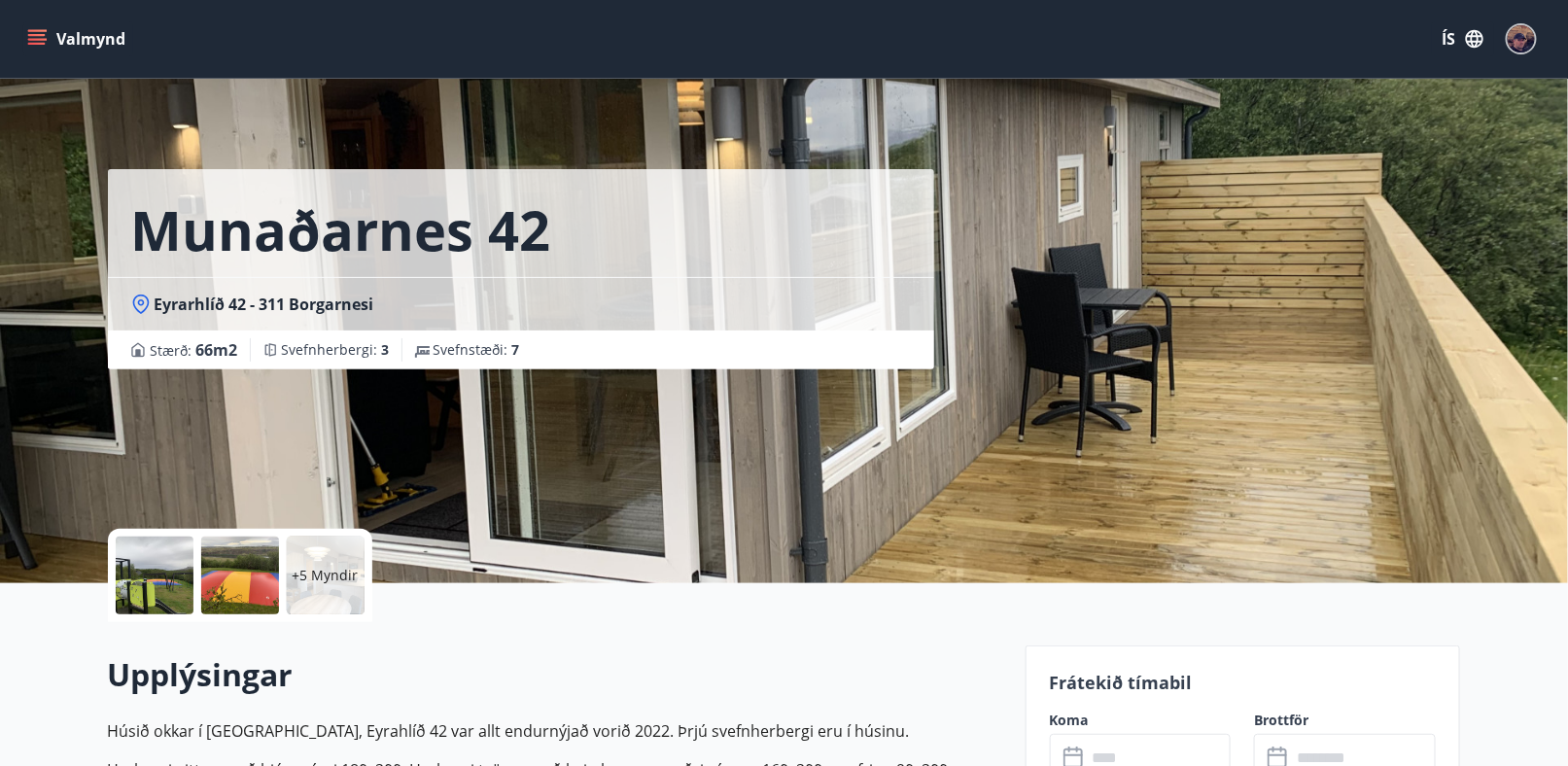
click at [27, 18] on div "Valmynd ÍS" at bounding box center [784, 39] width 1522 height 47
click at [44, 28] on button "Valmynd" at bounding box center [78, 39] width 110 height 35
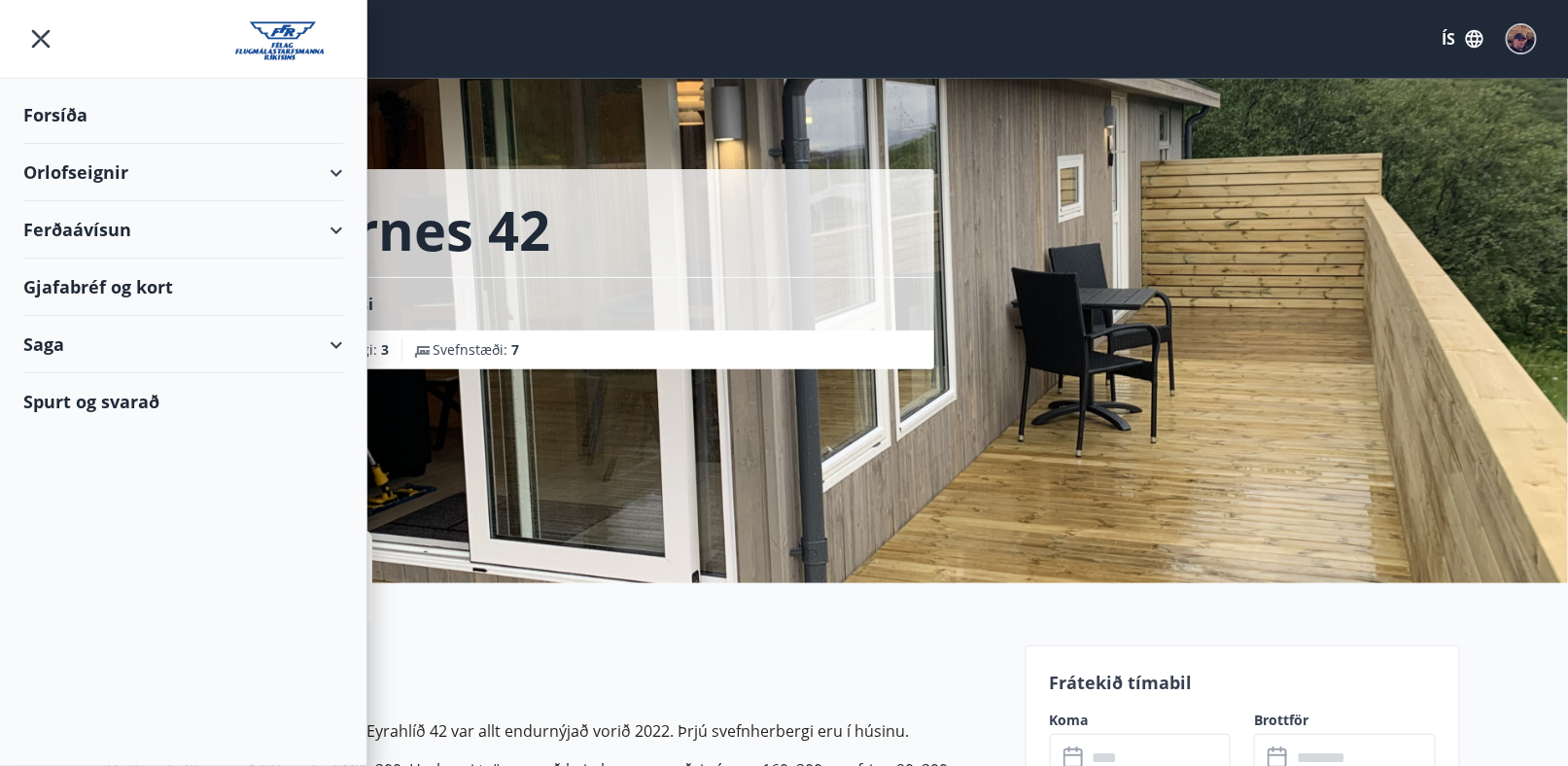
click at [331, 170] on div "Orlofseignir" at bounding box center [183, 172] width 320 height 57
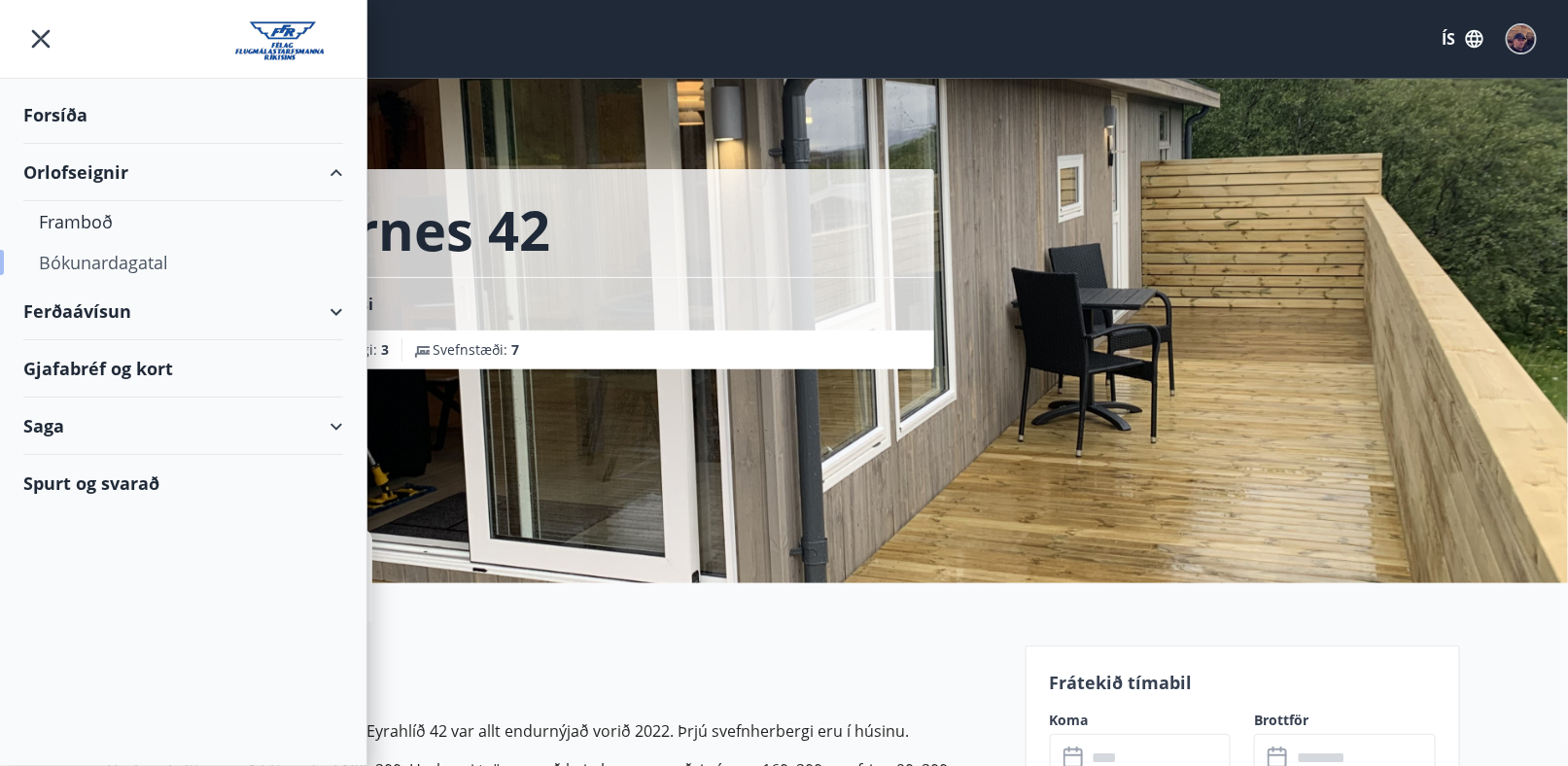
click at [101, 267] on div "Bókunardagatal" at bounding box center [183, 262] width 289 height 41
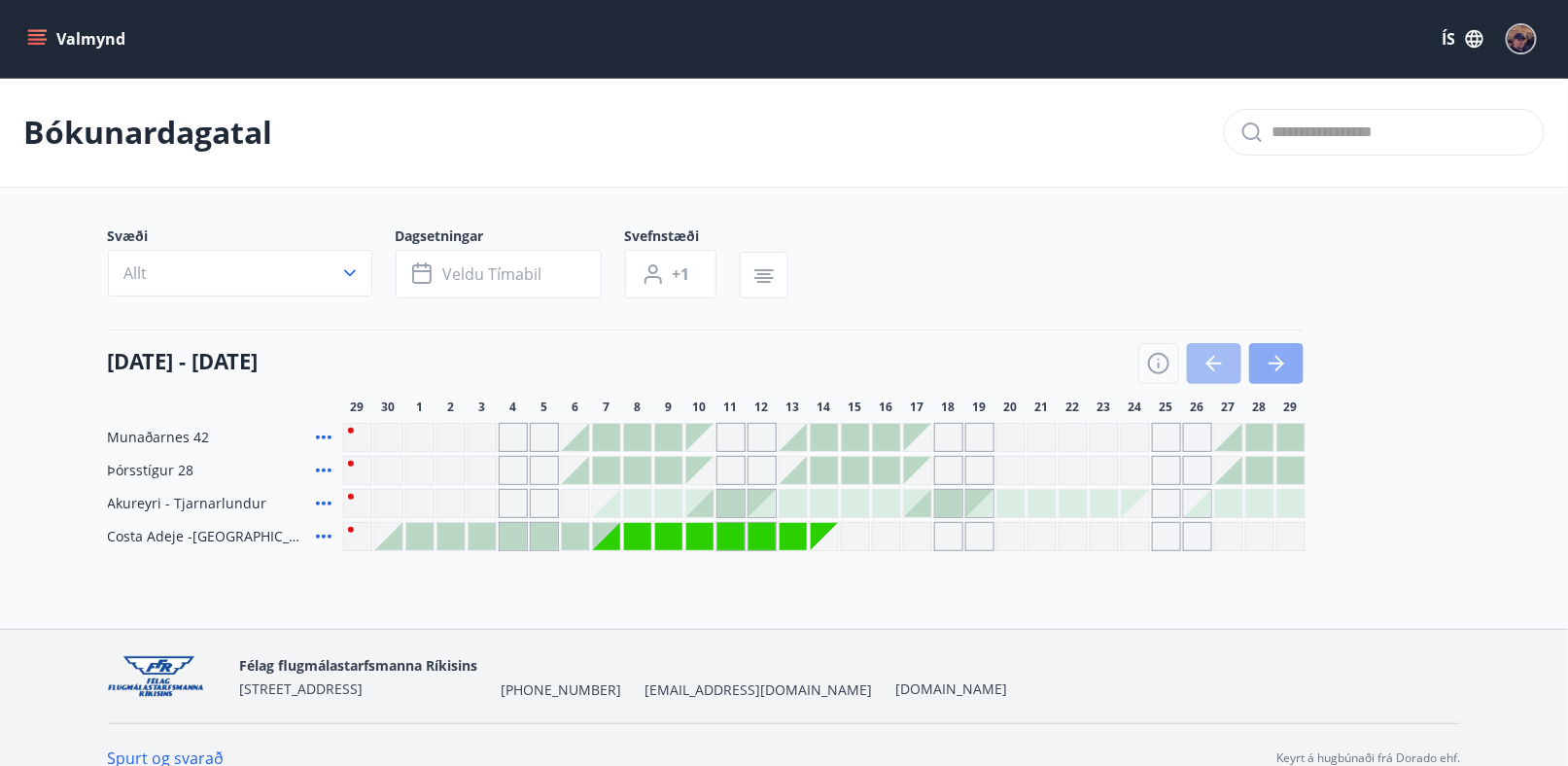
click at [1282, 364] on icon "button" at bounding box center [1276, 364] width 24 height 24
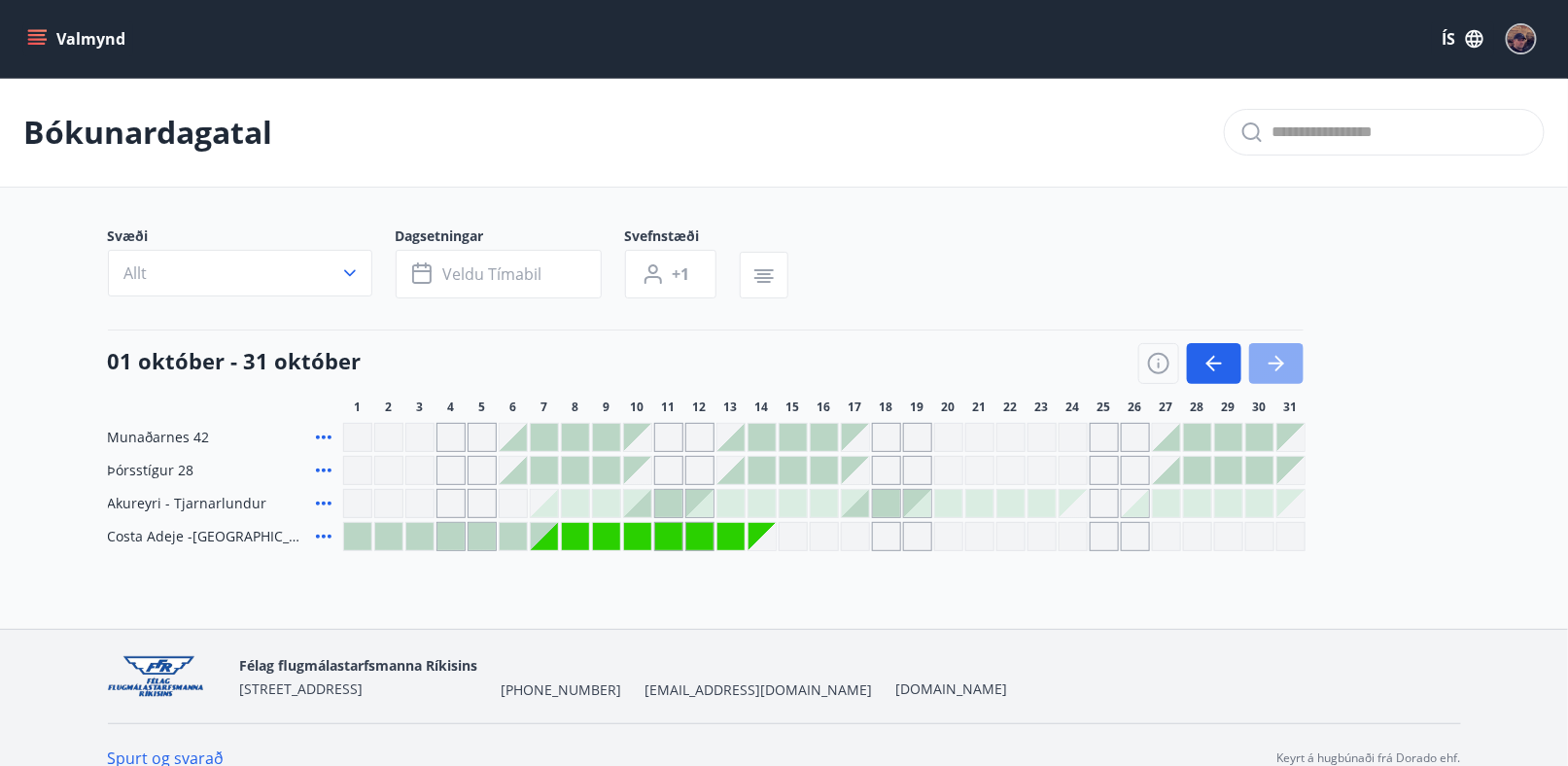
click at [1288, 363] on button "button" at bounding box center [1276, 363] width 54 height 41
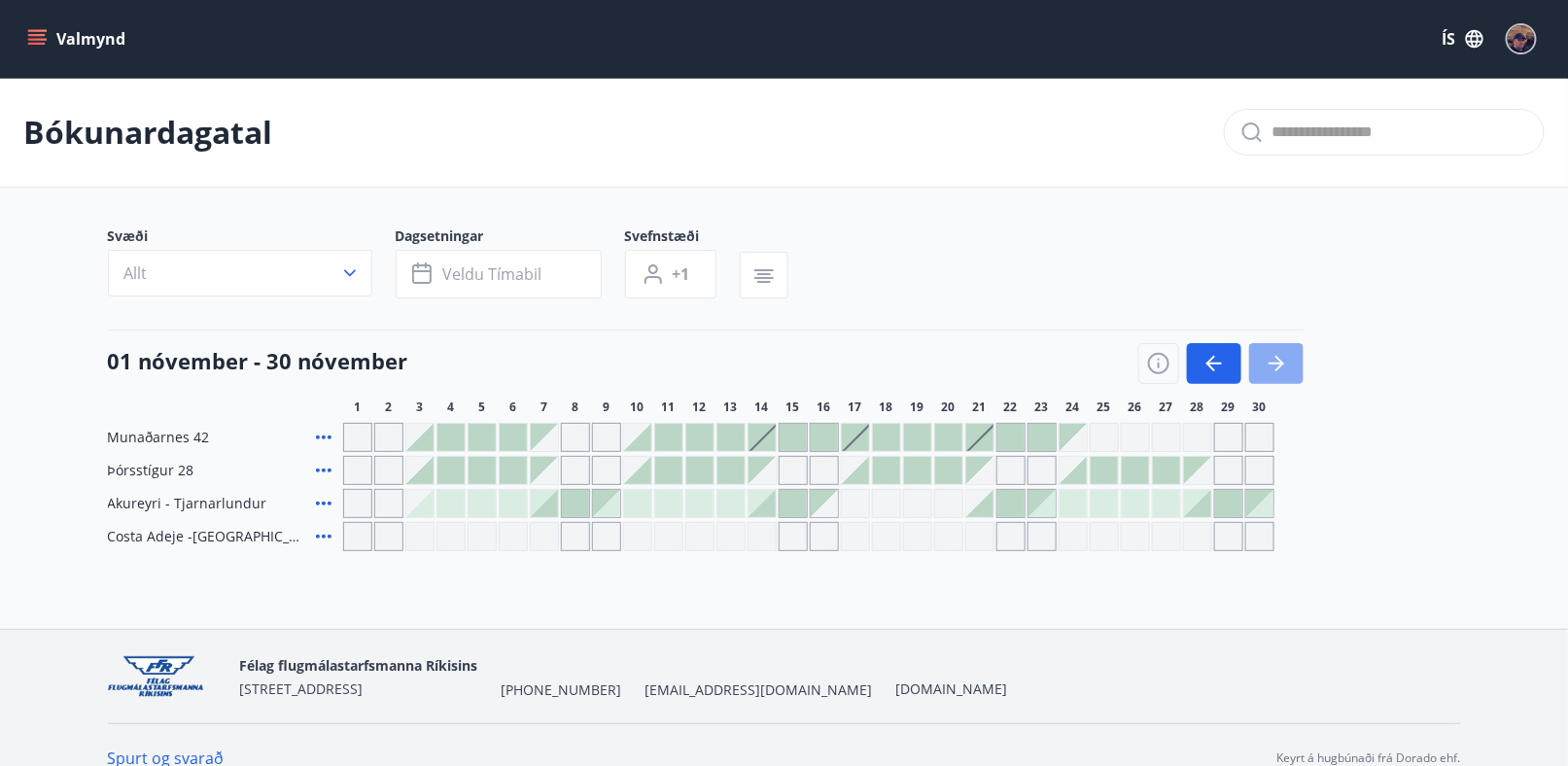
click at [1272, 370] on icon "button" at bounding box center [1276, 364] width 24 height 24
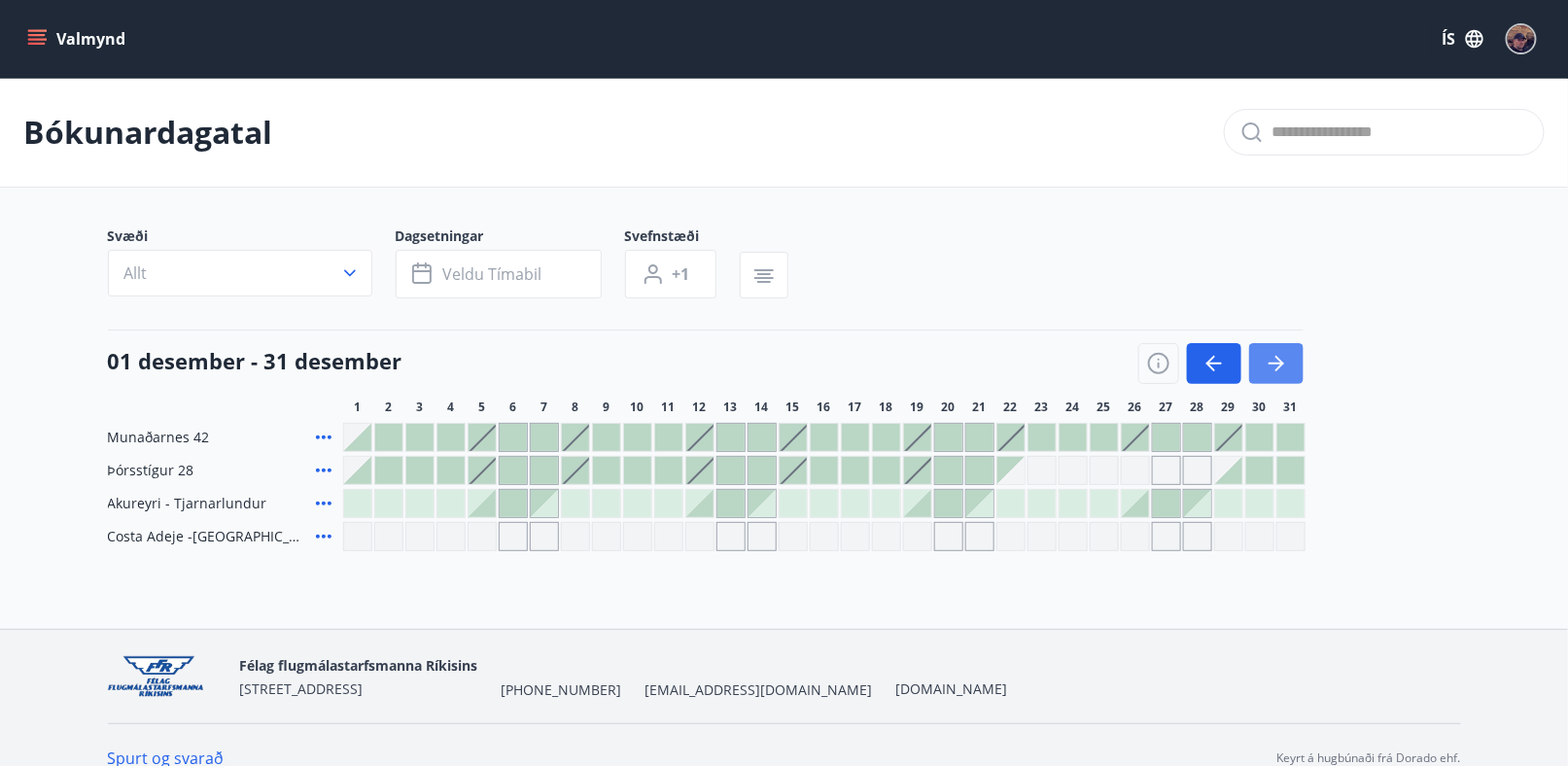
click at [1272, 370] on icon "button" at bounding box center [1276, 364] width 24 height 24
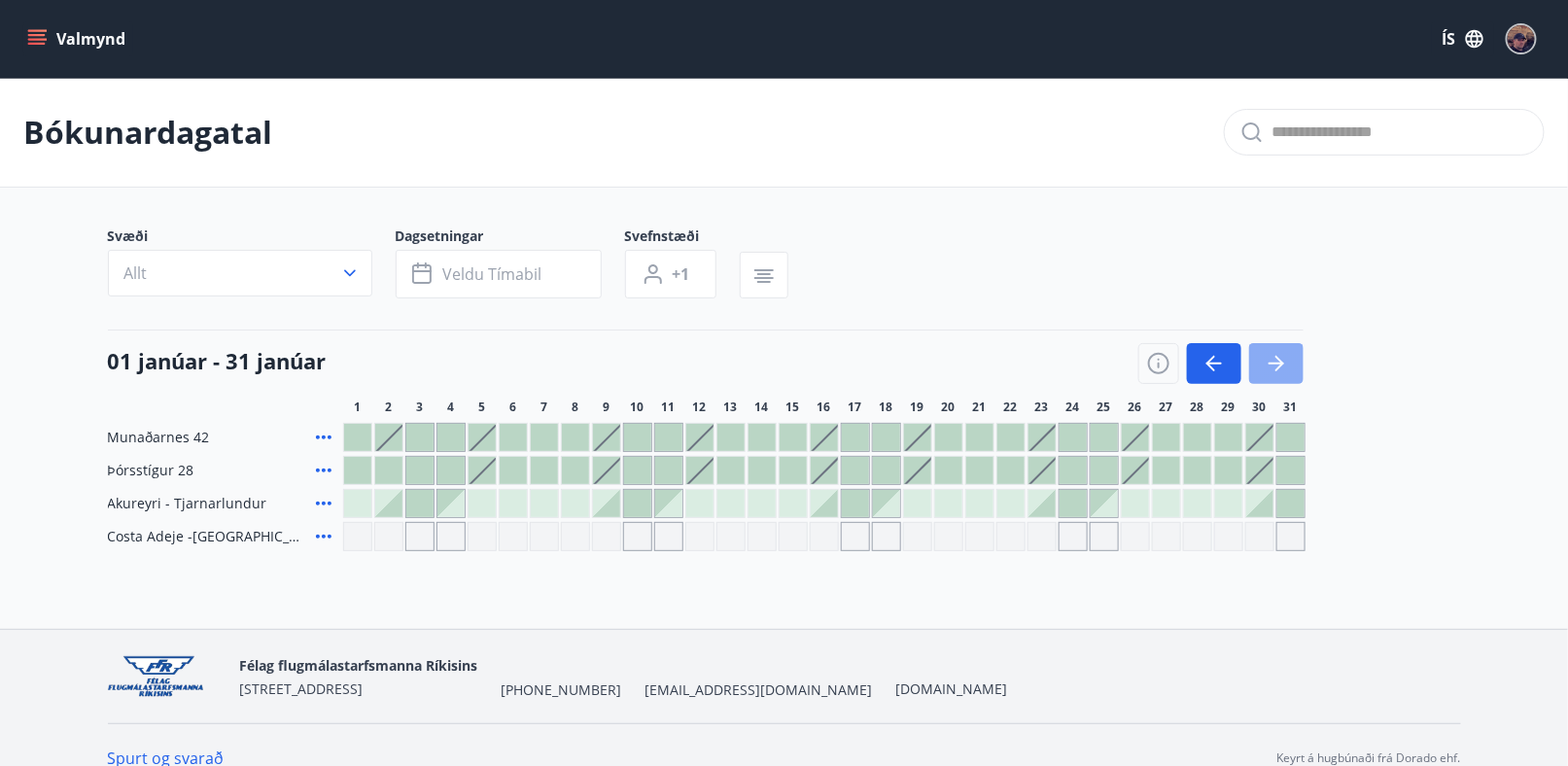
click at [1272, 370] on icon "button" at bounding box center [1276, 364] width 24 height 24
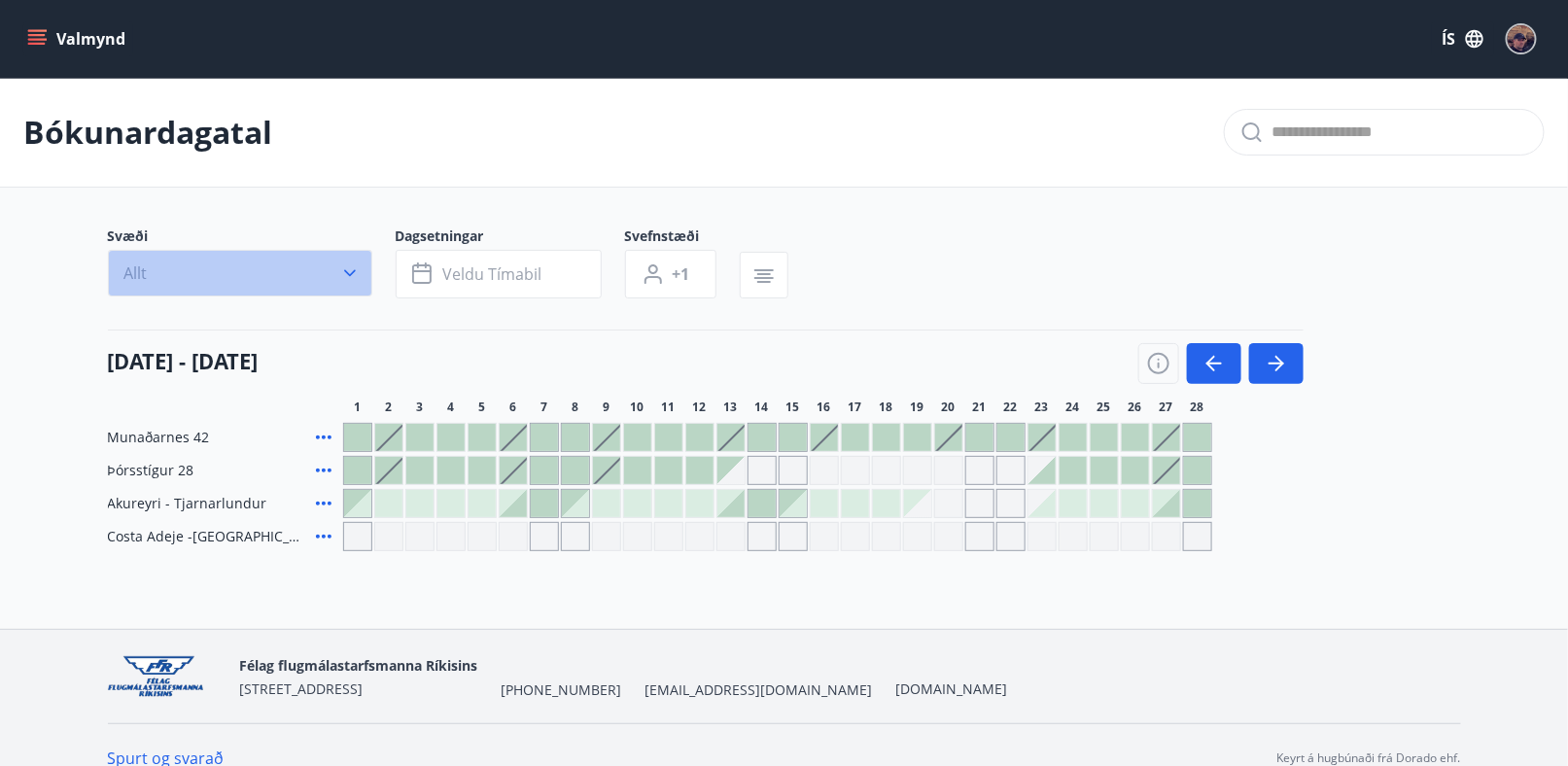
click at [340, 271] on icon "button" at bounding box center [350, 273] width 20 height 20
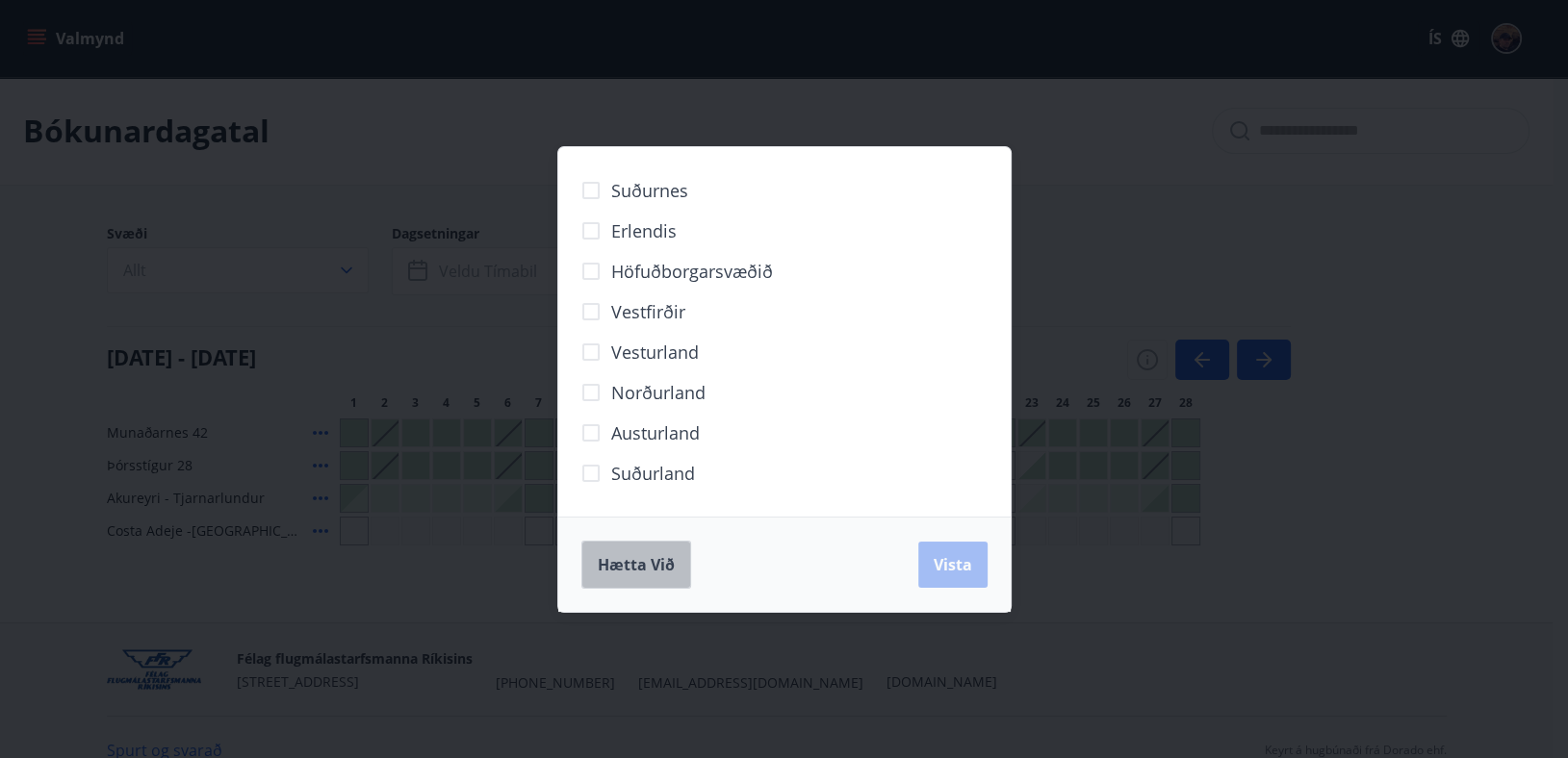
click at [620, 563] on span "Hætta við" at bounding box center [636, 565] width 77 height 22
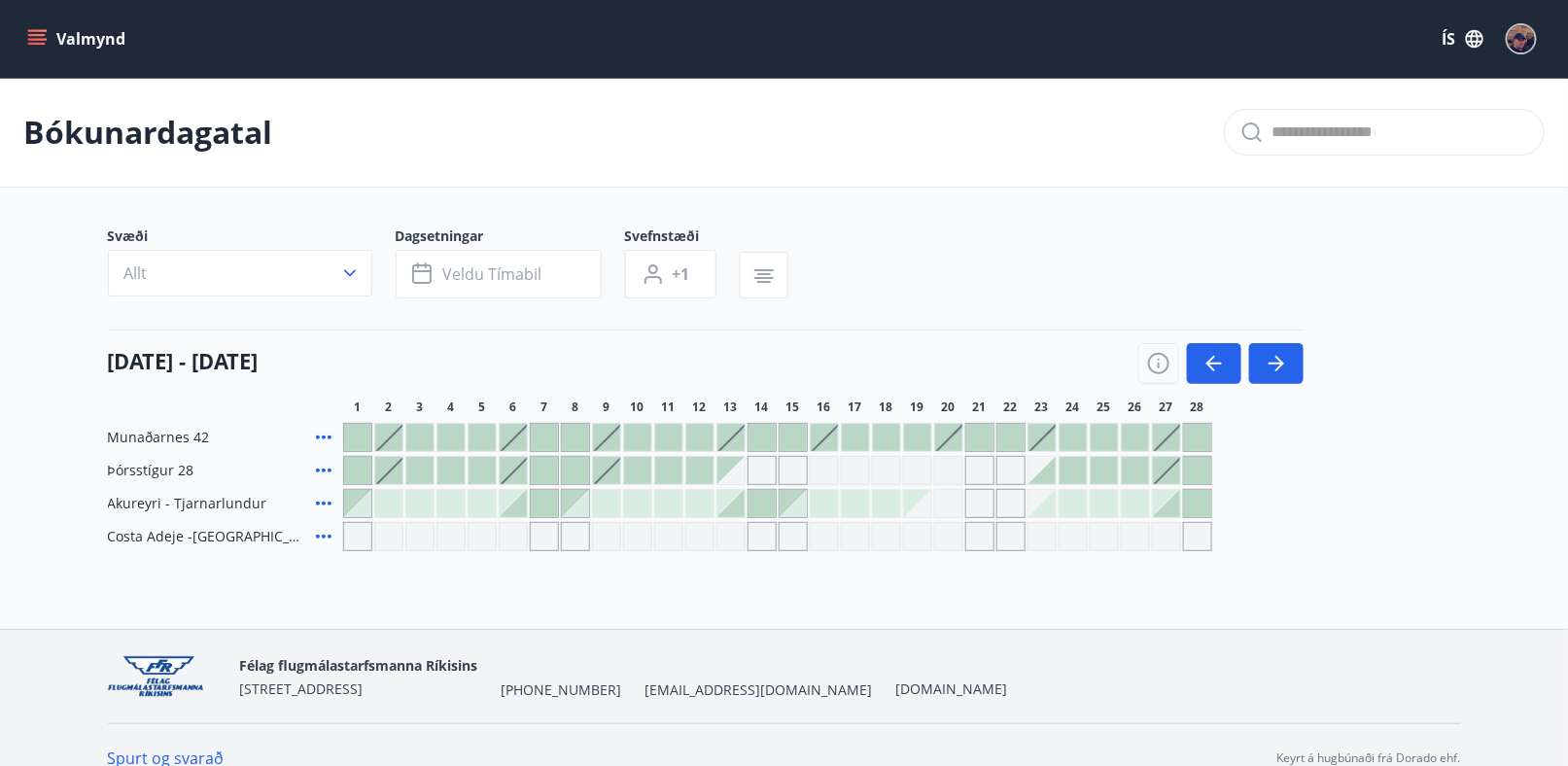
click at [26, 28] on button "Valmynd" at bounding box center [78, 39] width 110 height 35
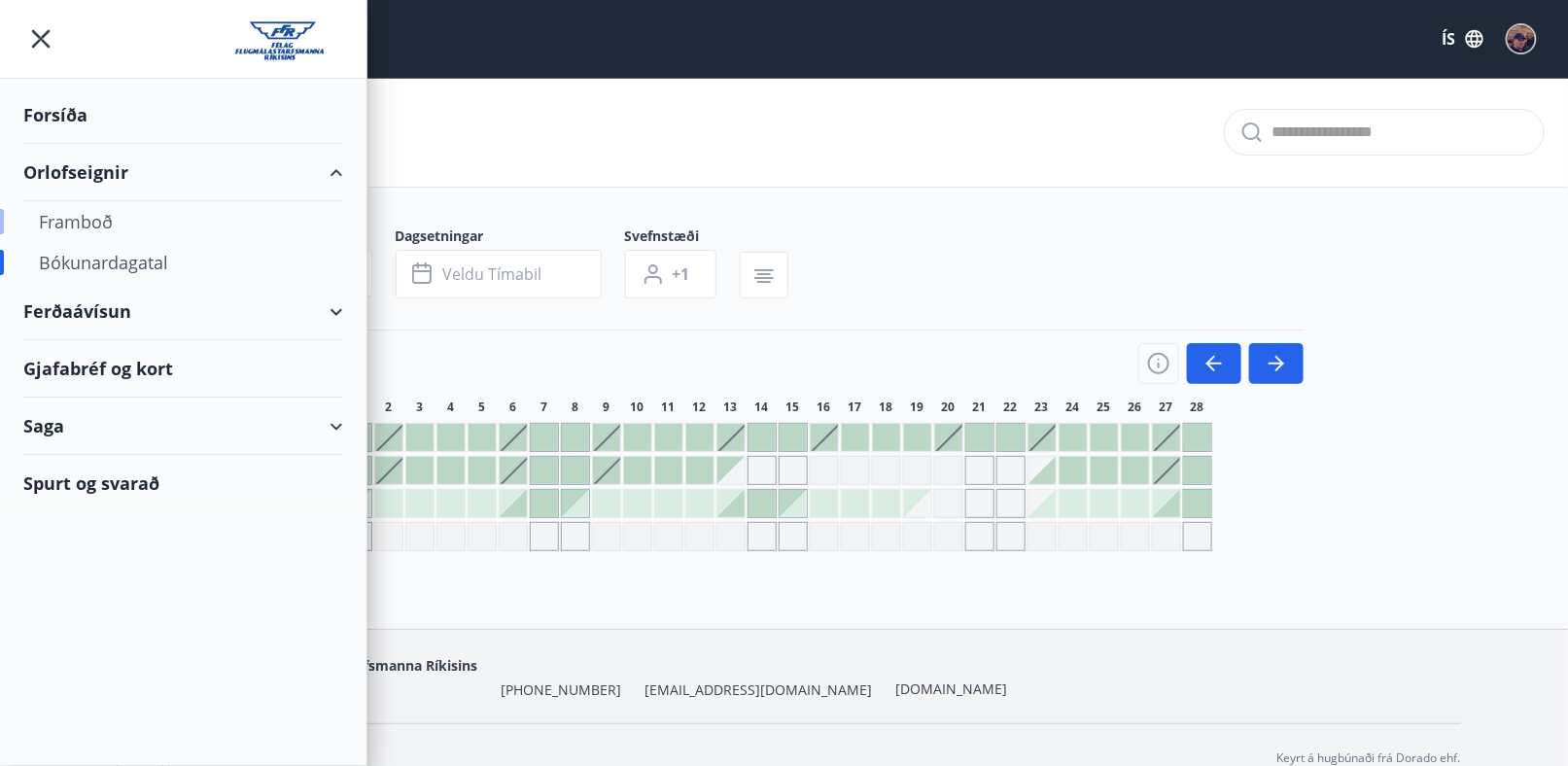
click at [57, 216] on div "Framboð" at bounding box center [183, 221] width 289 height 41
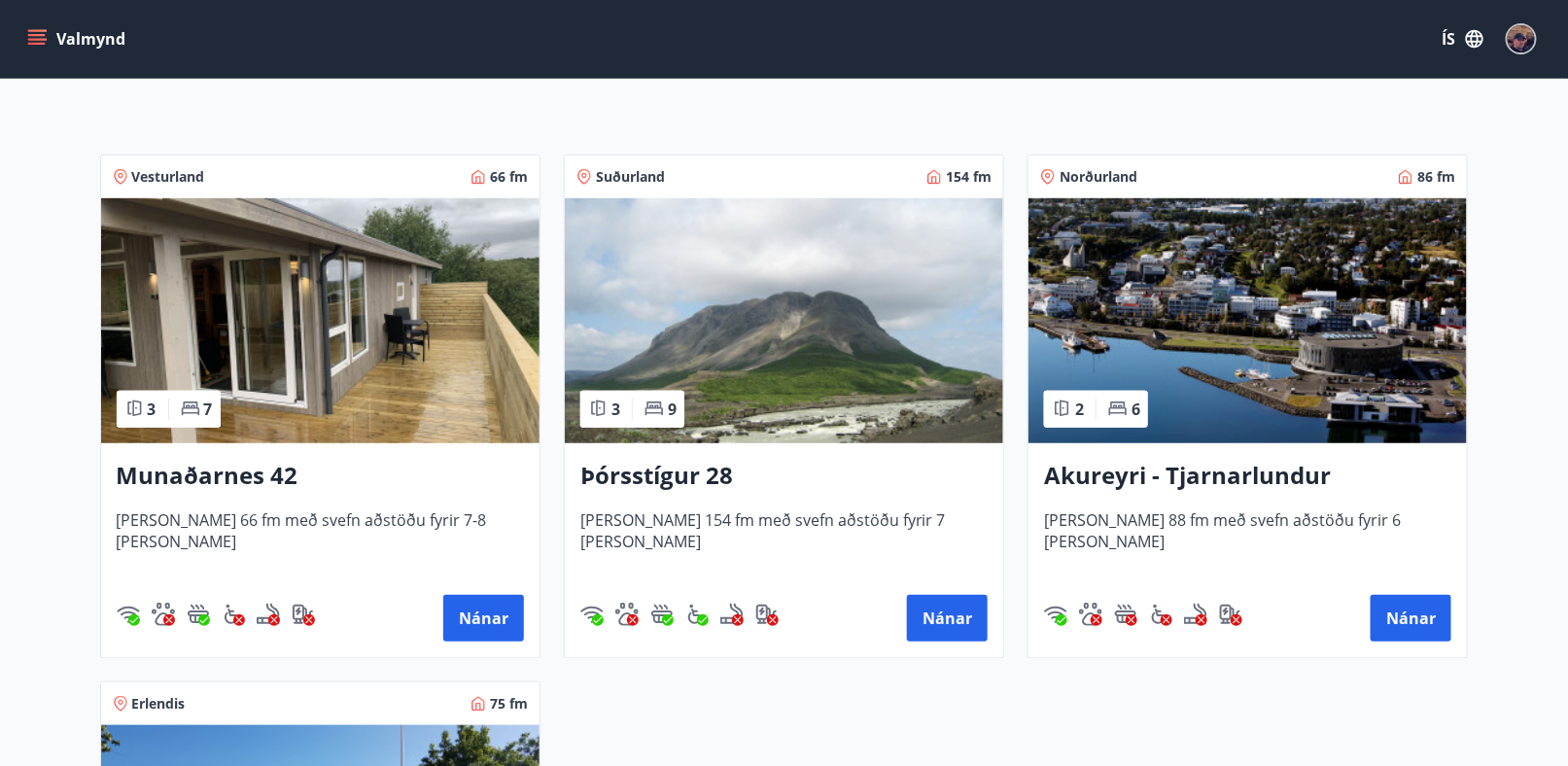
scroll to position [389, 0]
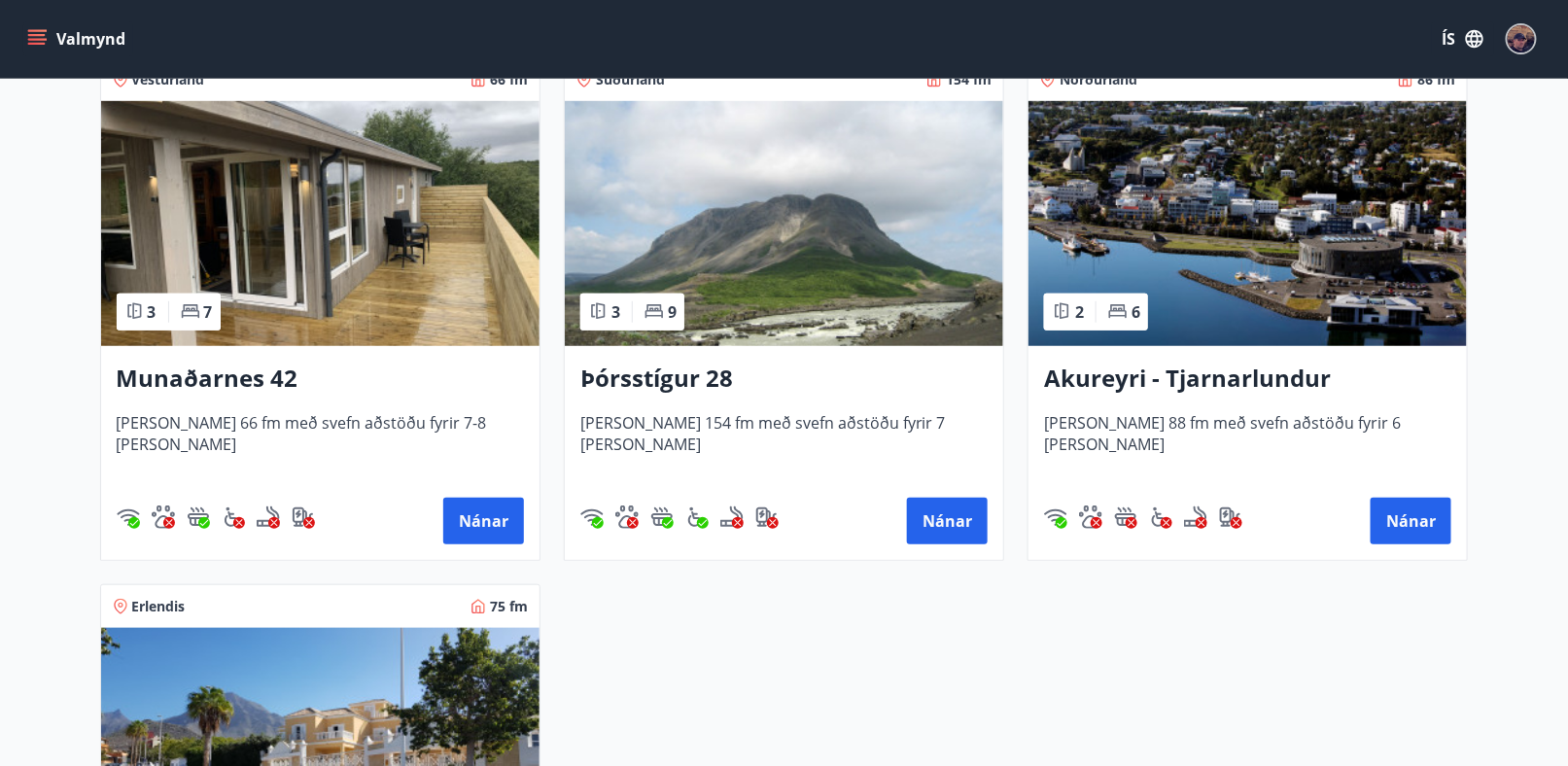
click at [1306, 456] on span "[PERSON_NAME] 88 fm með svefn aðstöðu fyrir 6 [PERSON_NAME]" at bounding box center [1247, 444] width 408 height 64
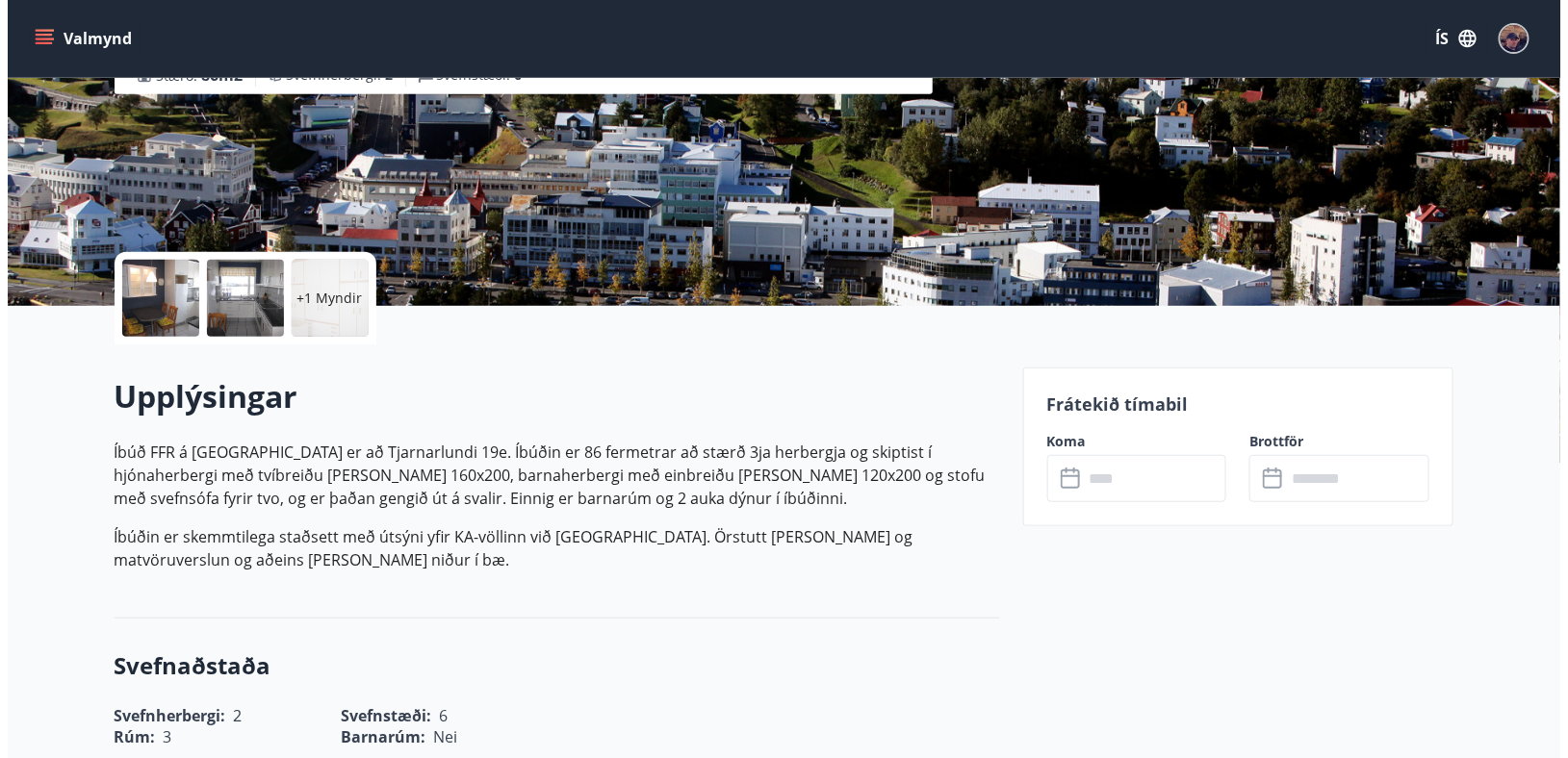
scroll to position [289, 0]
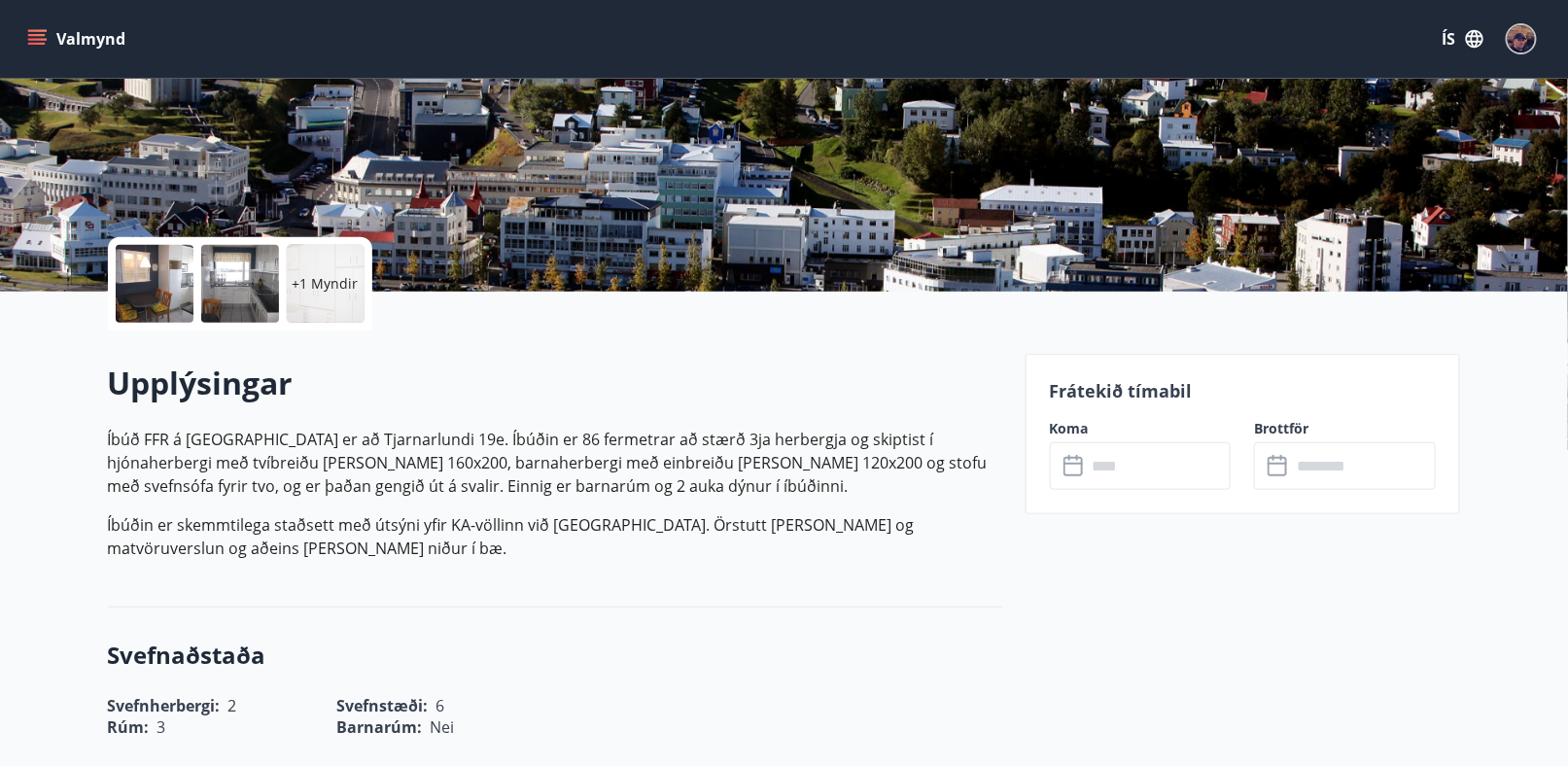
click at [1113, 466] on input "text" at bounding box center [1158, 466] width 144 height 48
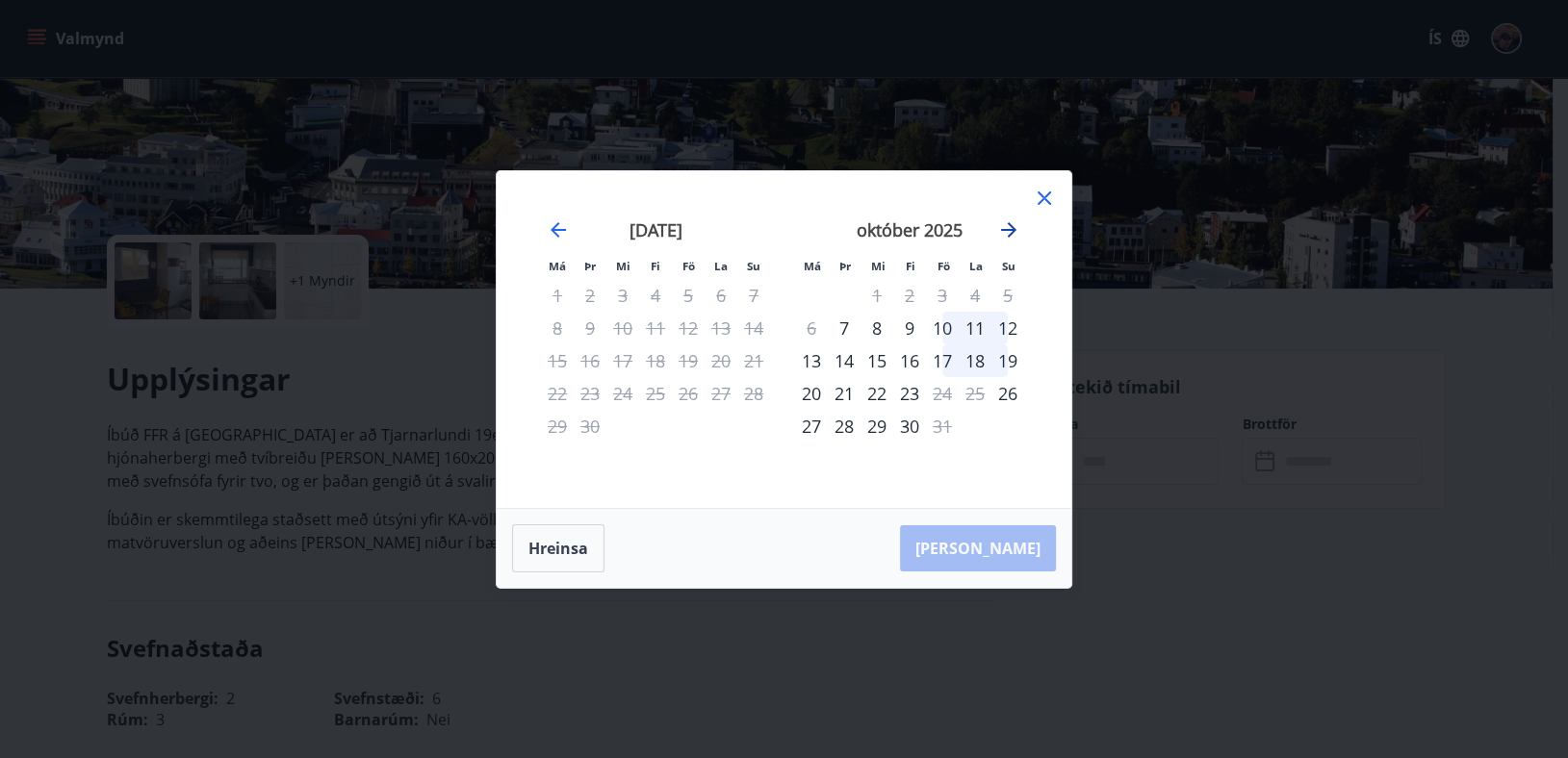
click at [1011, 231] on icon "Move forward to switch to the next month." at bounding box center [1009, 230] width 24 height 24
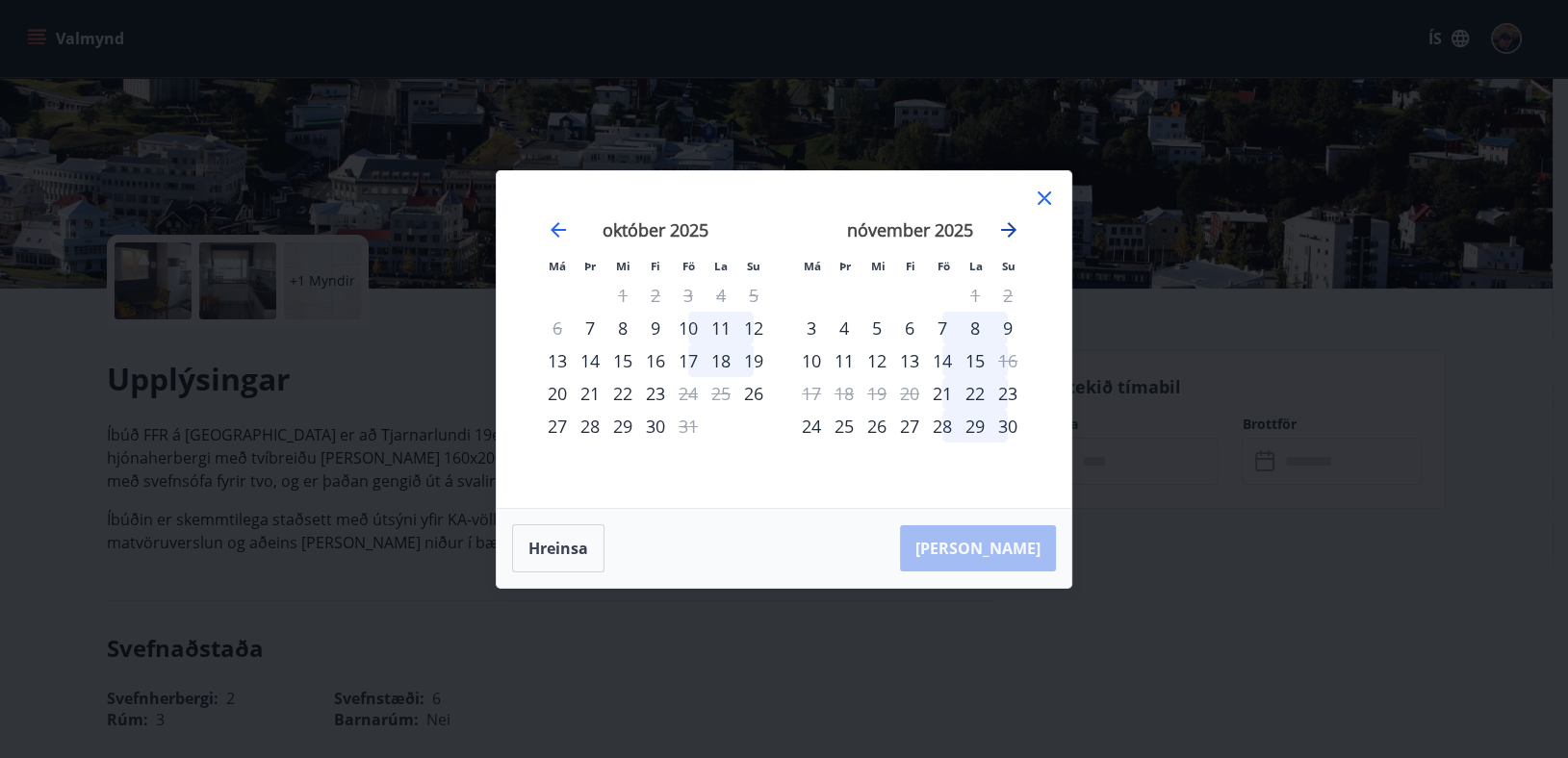
click at [1011, 231] on icon "Move forward to switch to the next month." at bounding box center [1009, 230] width 24 height 24
